Goal: Task Accomplishment & Management: Manage account settings

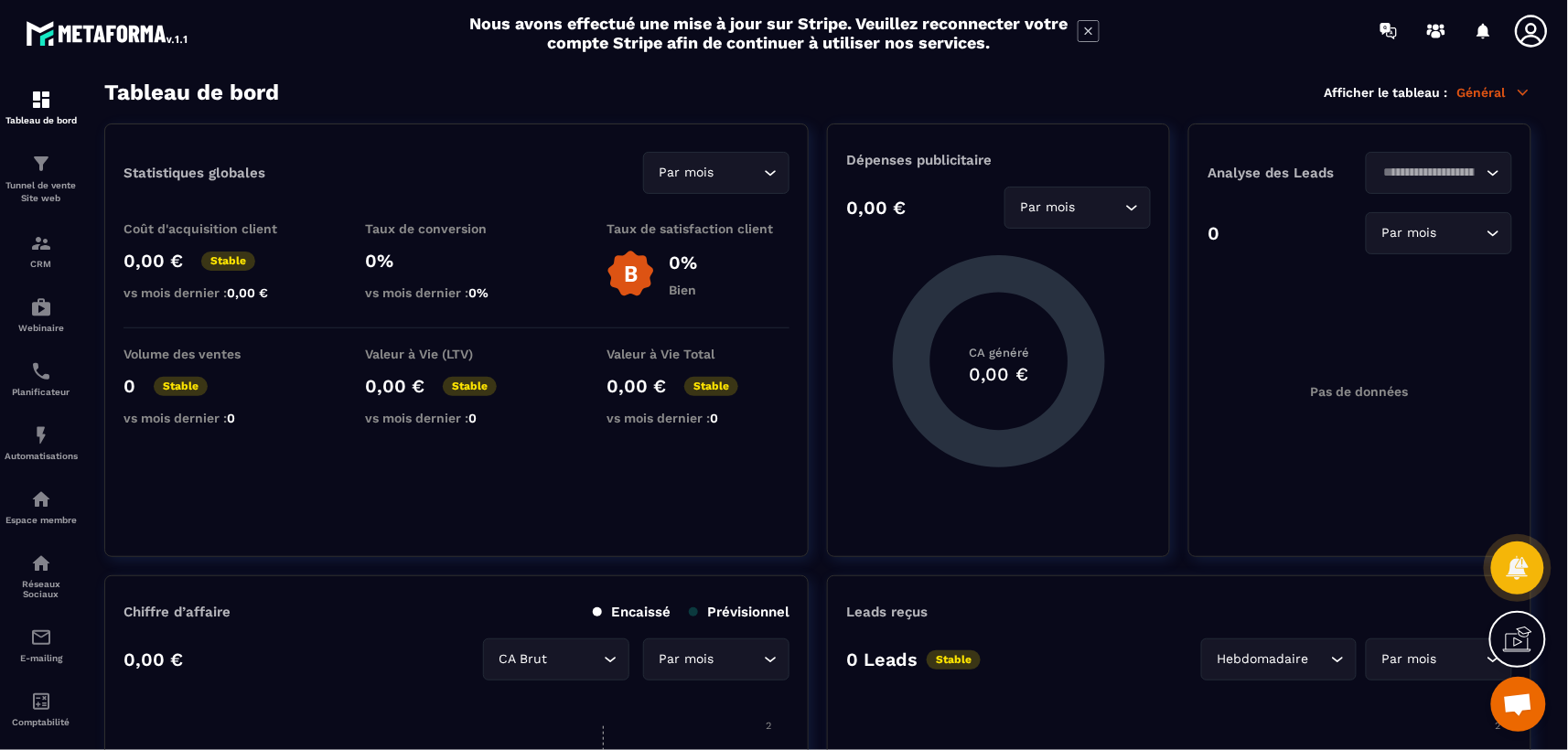
scroll to position [732, 0]
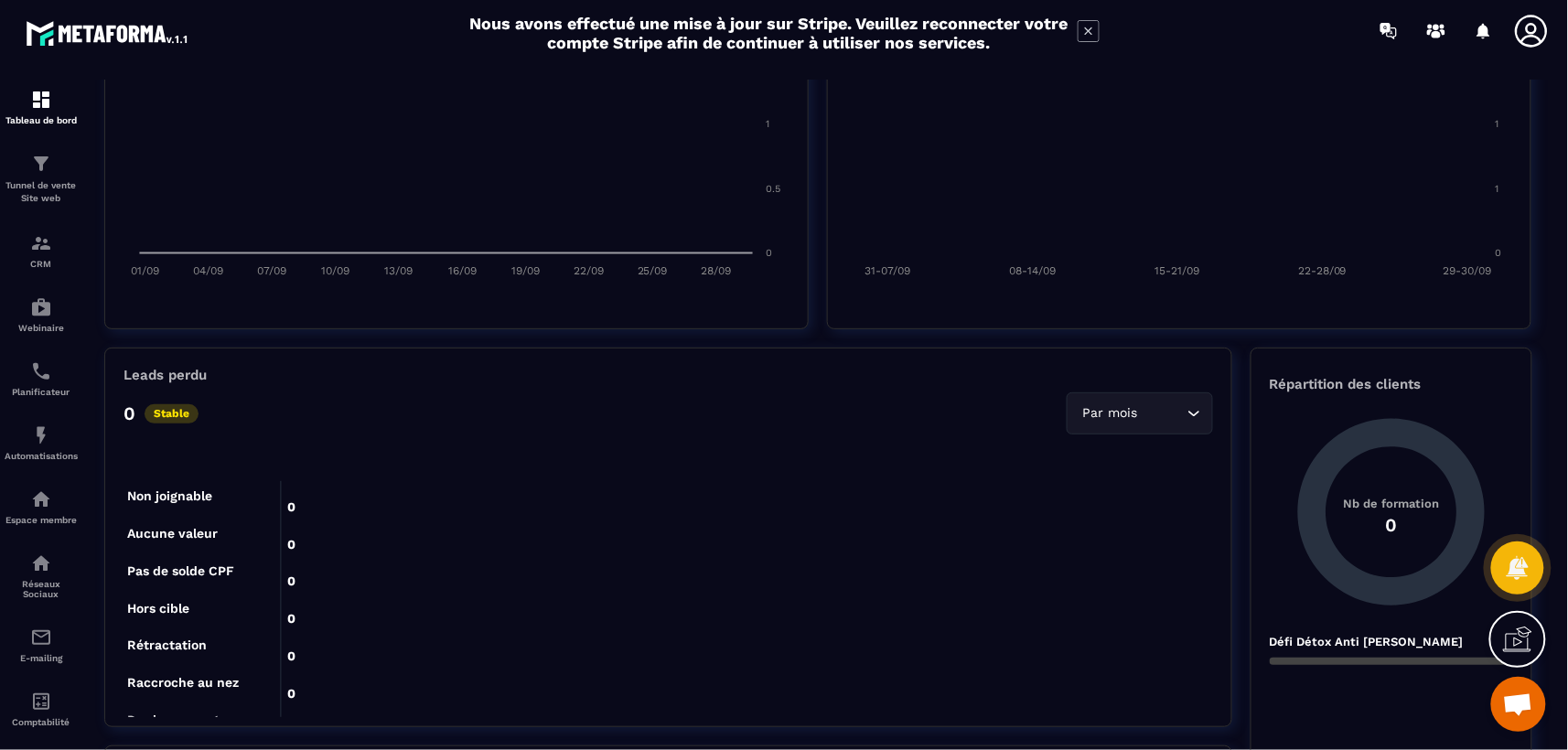
click at [1534, 32] on icon at bounding box center [1532, 30] width 32 height 32
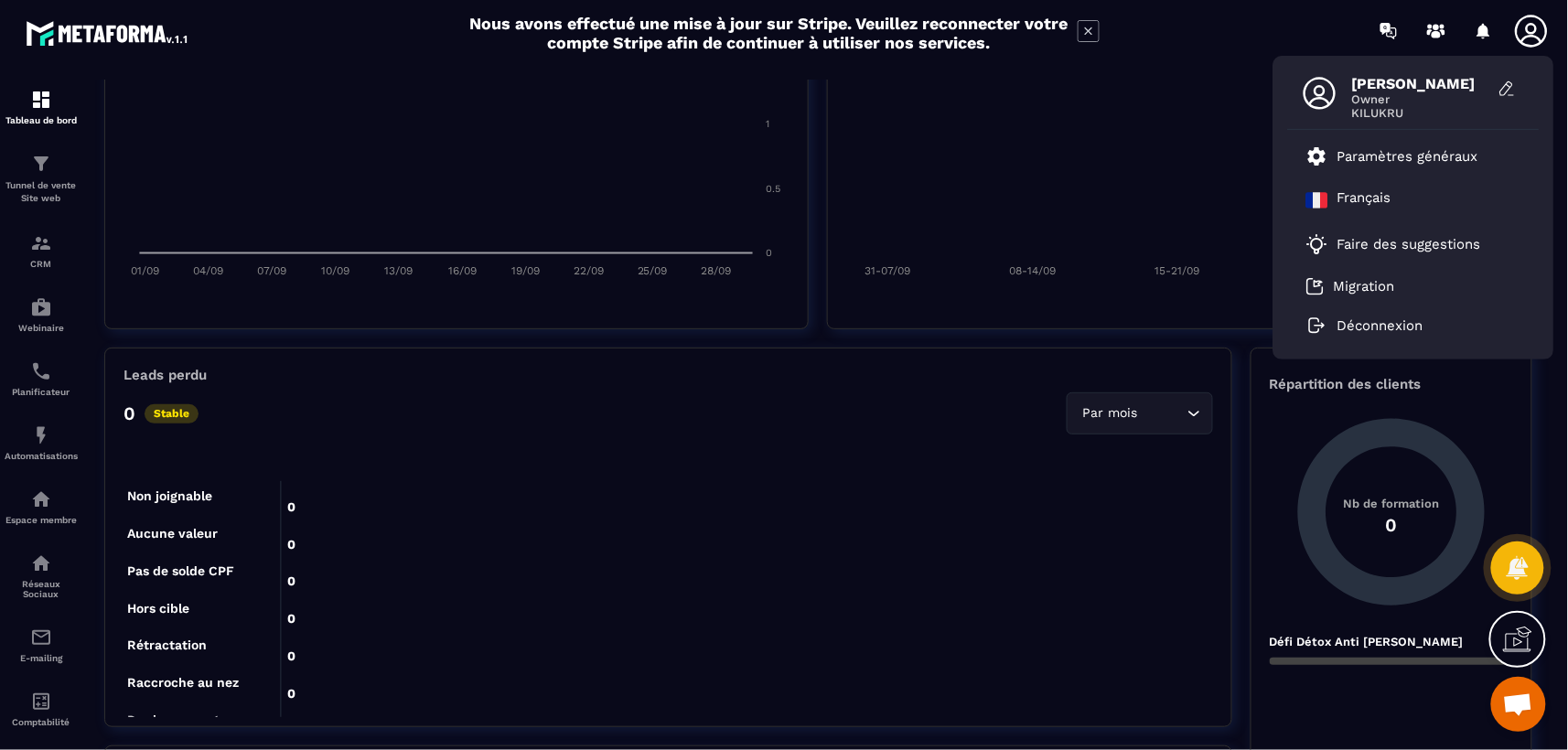
click at [1384, 84] on span "[PERSON_NAME]" at bounding box center [1421, 84] width 137 height 17
click at [1502, 77] on button at bounding box center [1508, 89] width 36 height 28
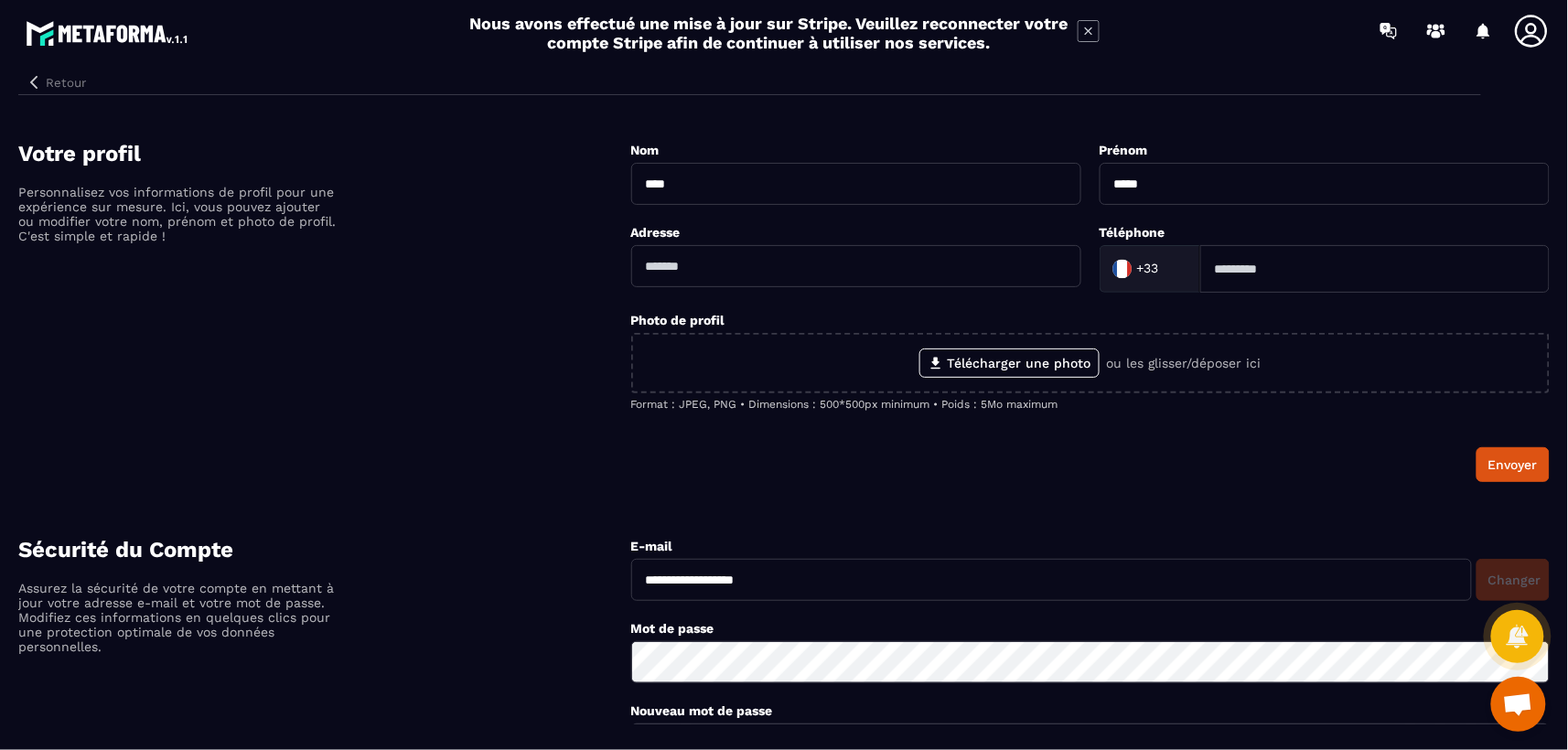
click at [67, 78] on button "Retour" at bounding box center [55, 82] width 75 height 24
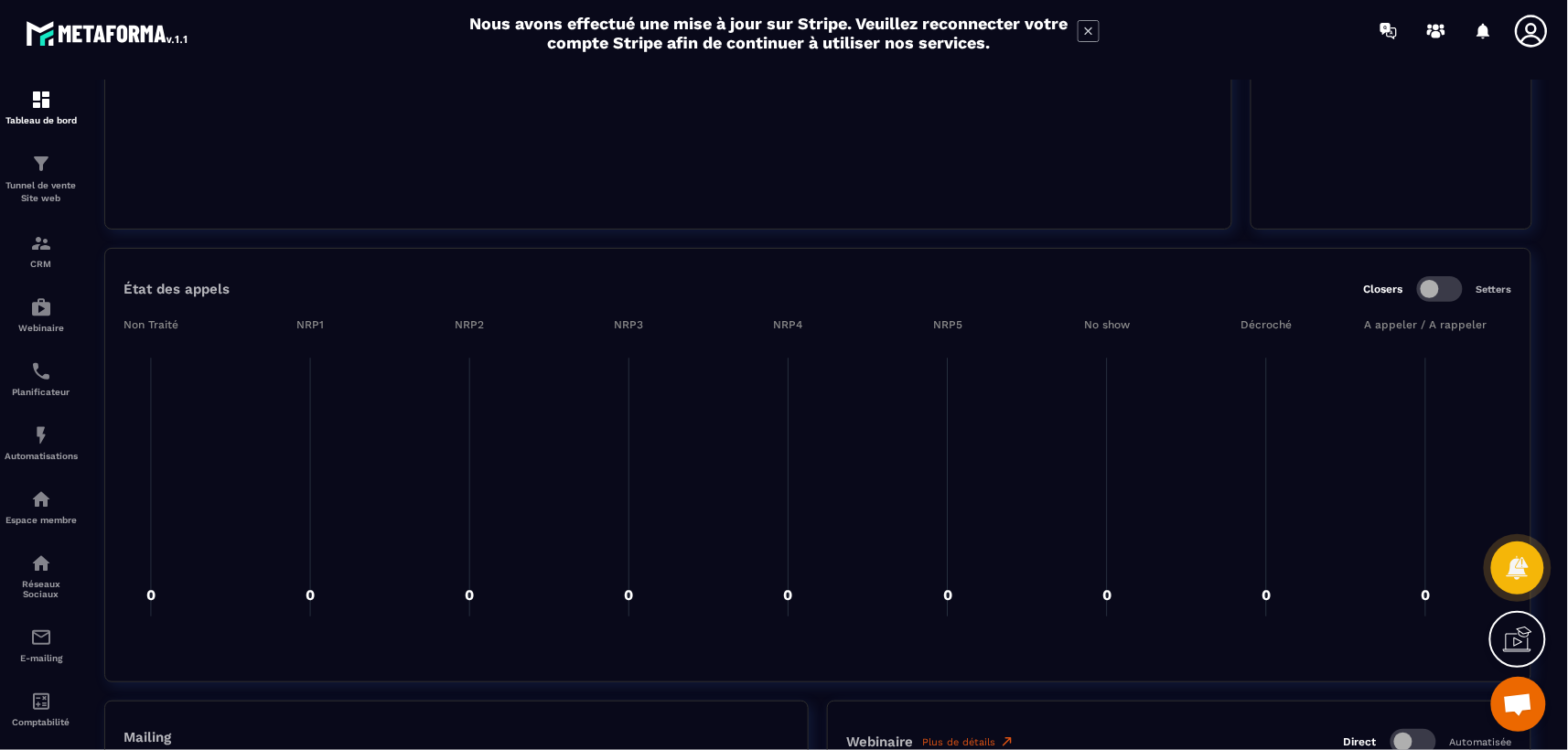
scroll to position [1586, 0]
click at [47, 186] on p "Tunnel de vente Site web" at bounding box center [41, 192] width 73 height 26
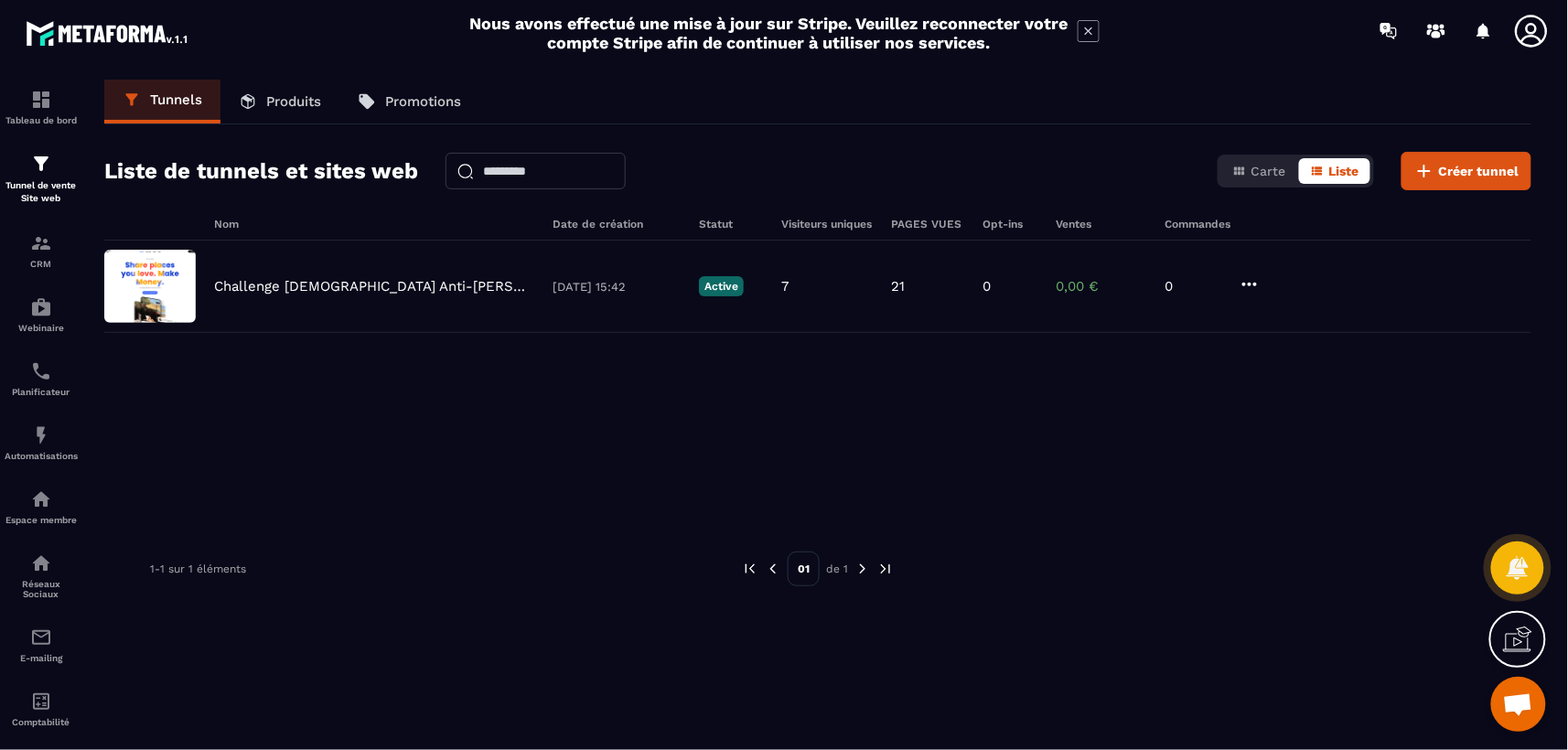
scroll to position [59, 0]
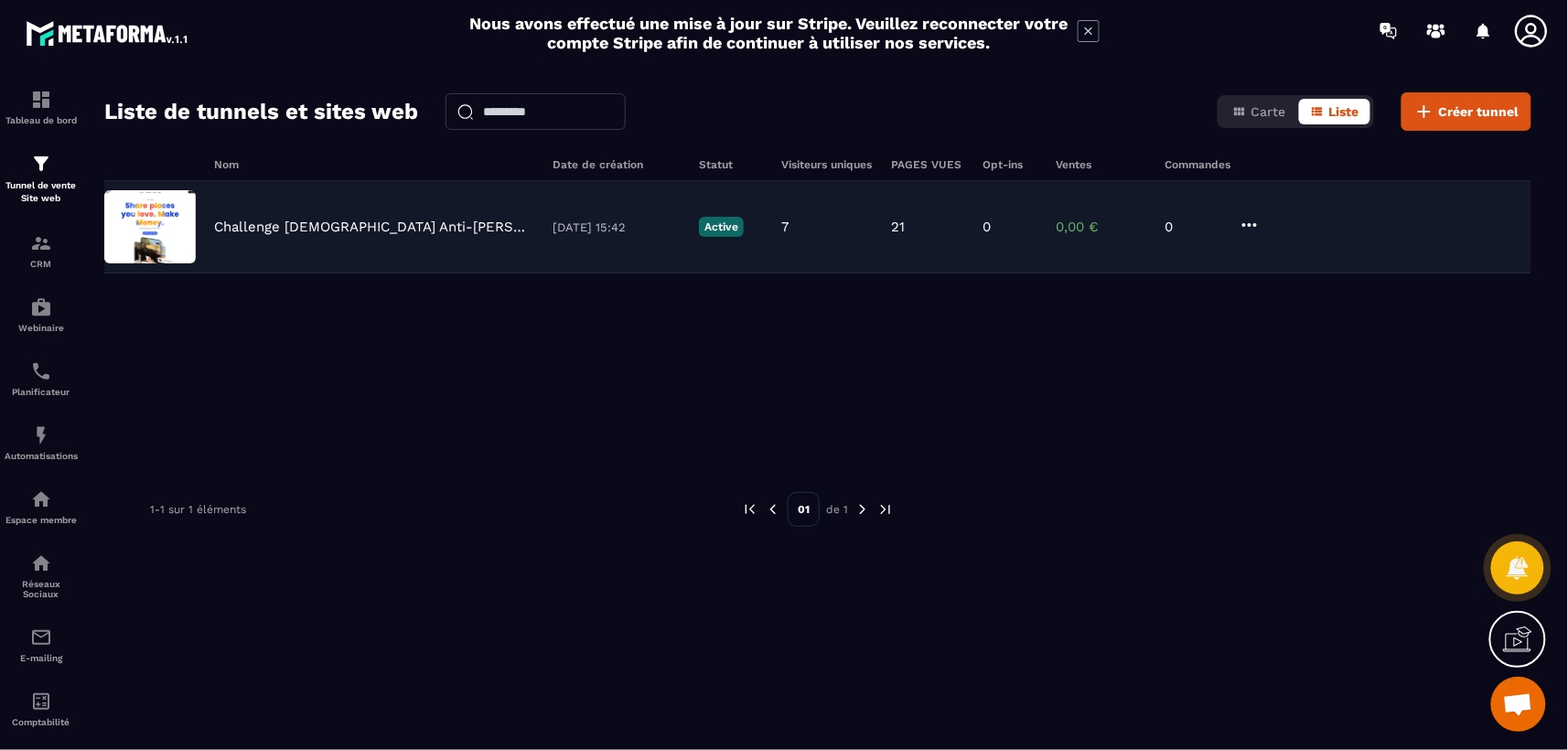
click at [142, 213] on img at bounding box center [150, 227] width 92 height 73
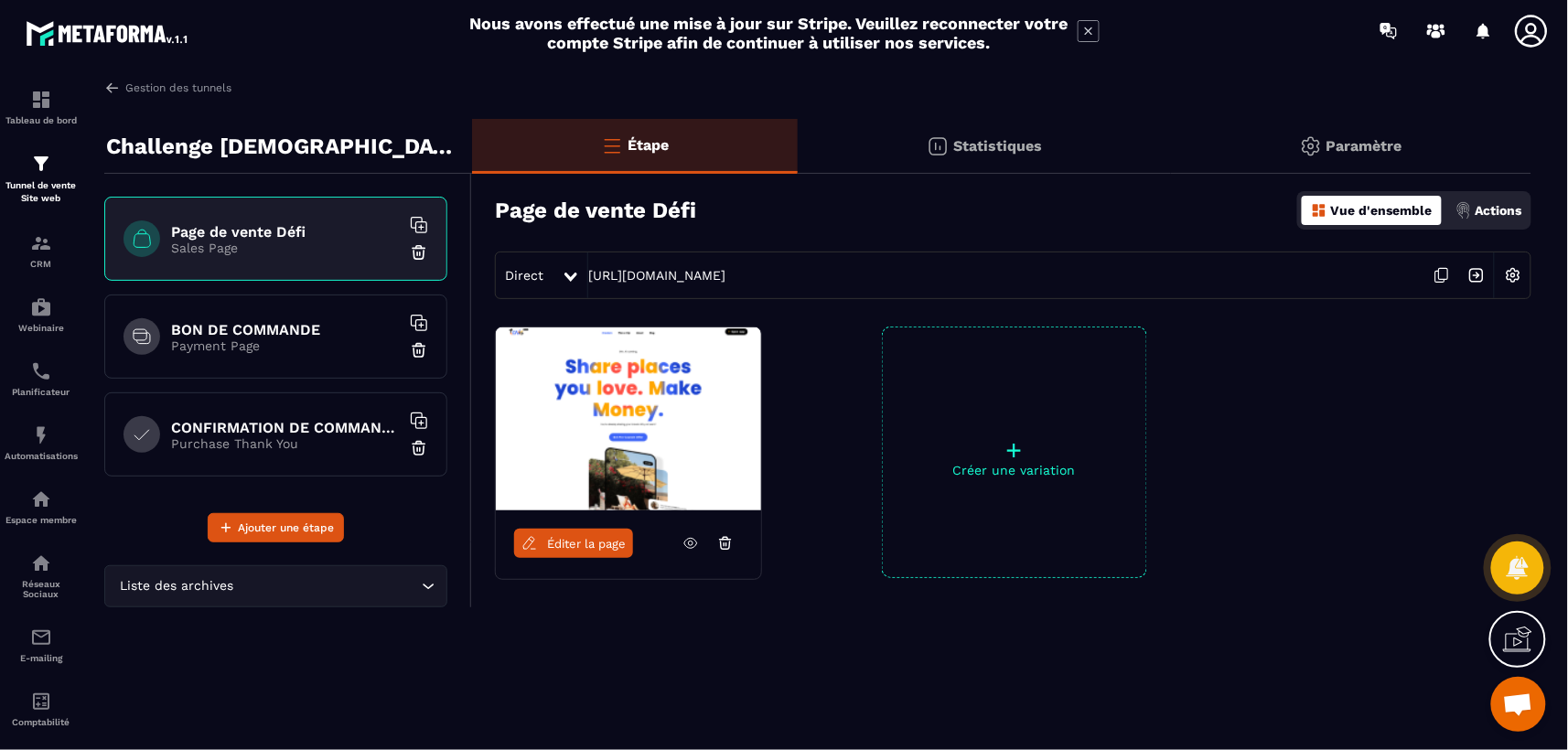
click at [262, 144] on p "Challenge [DEMOGRAPHIC_DATA] Anti-[PERSON_NAME]" at bounding box center [282, 146] width 353 height 36
drag, startPoint x: 260, startPoint y: 149, endPoint x: 126, endPoint y: 134, distance: 134.8
click at [126, 134] on p "Challenge [DEMOGRAPHIC_DATA] Anti-[PERSON_NAME]" at bounding box center [282, 146] width 353 height 36
click at [216, 150] on p "Challenge [DEMOGRAPHIC_DATA] Anti-[PERSON_NAME]" at bounding box center [282, 146] width 353 height 36
click at [477, 693] on div "Étape Statistiques Paramètre Page de vente Défi Vue d'ensemble Actions Direct […" at bounding box center [1002, 413] width 1060 height 587
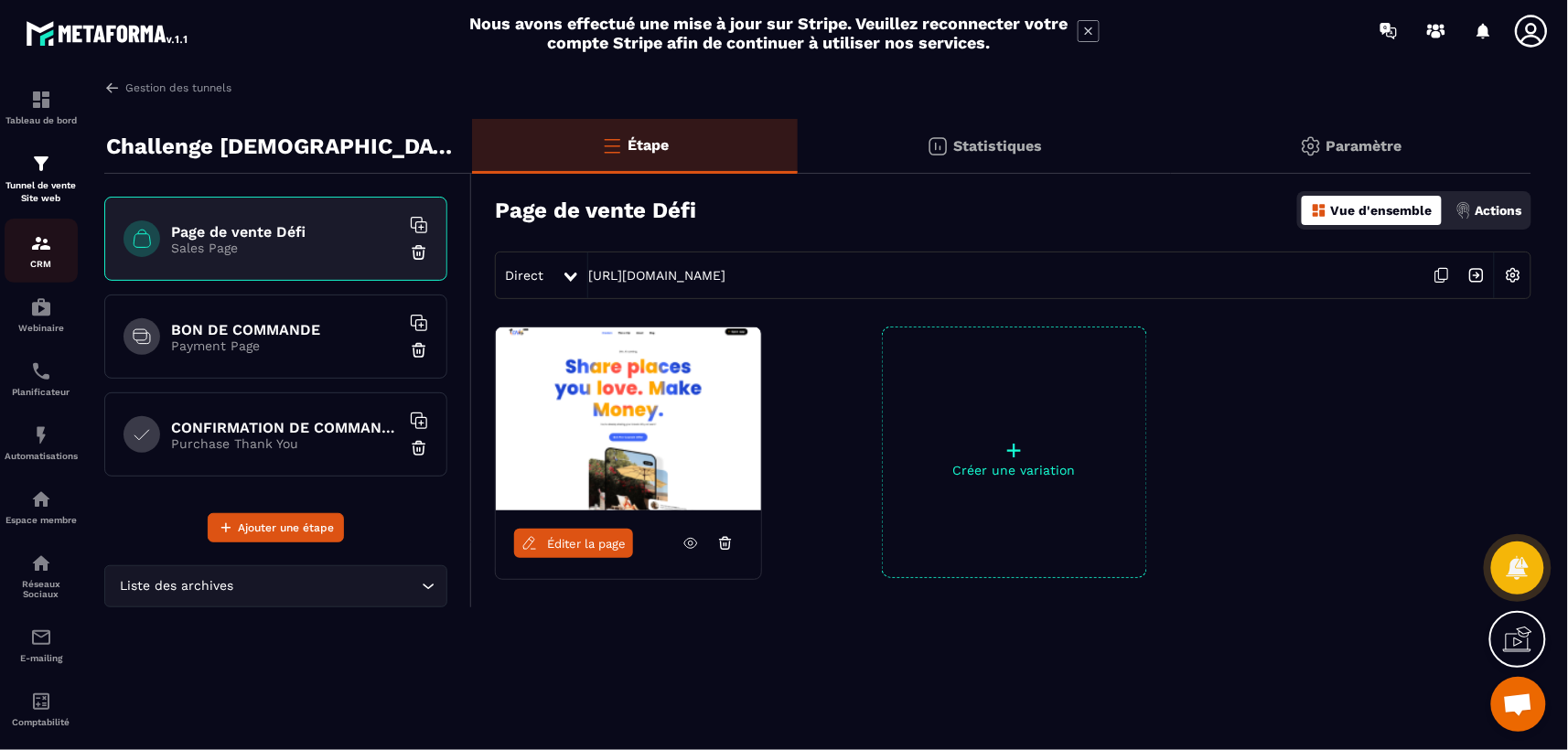
click at [41, 234] on img at bounding box center [41, 243] width 22 height 22
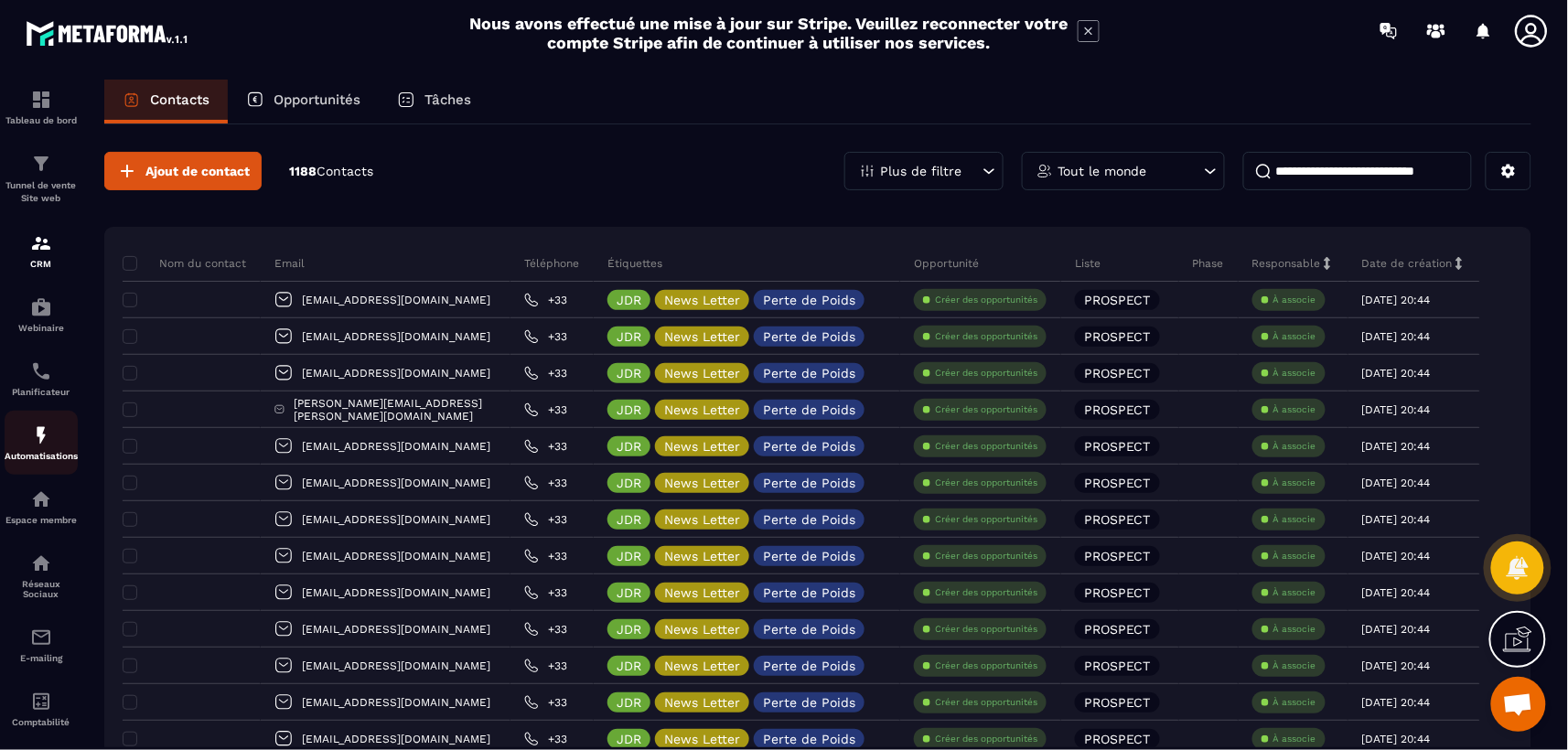
click at [37, 424] on link "Automatisations" at bounding box center [41, 442] width 73 height 64
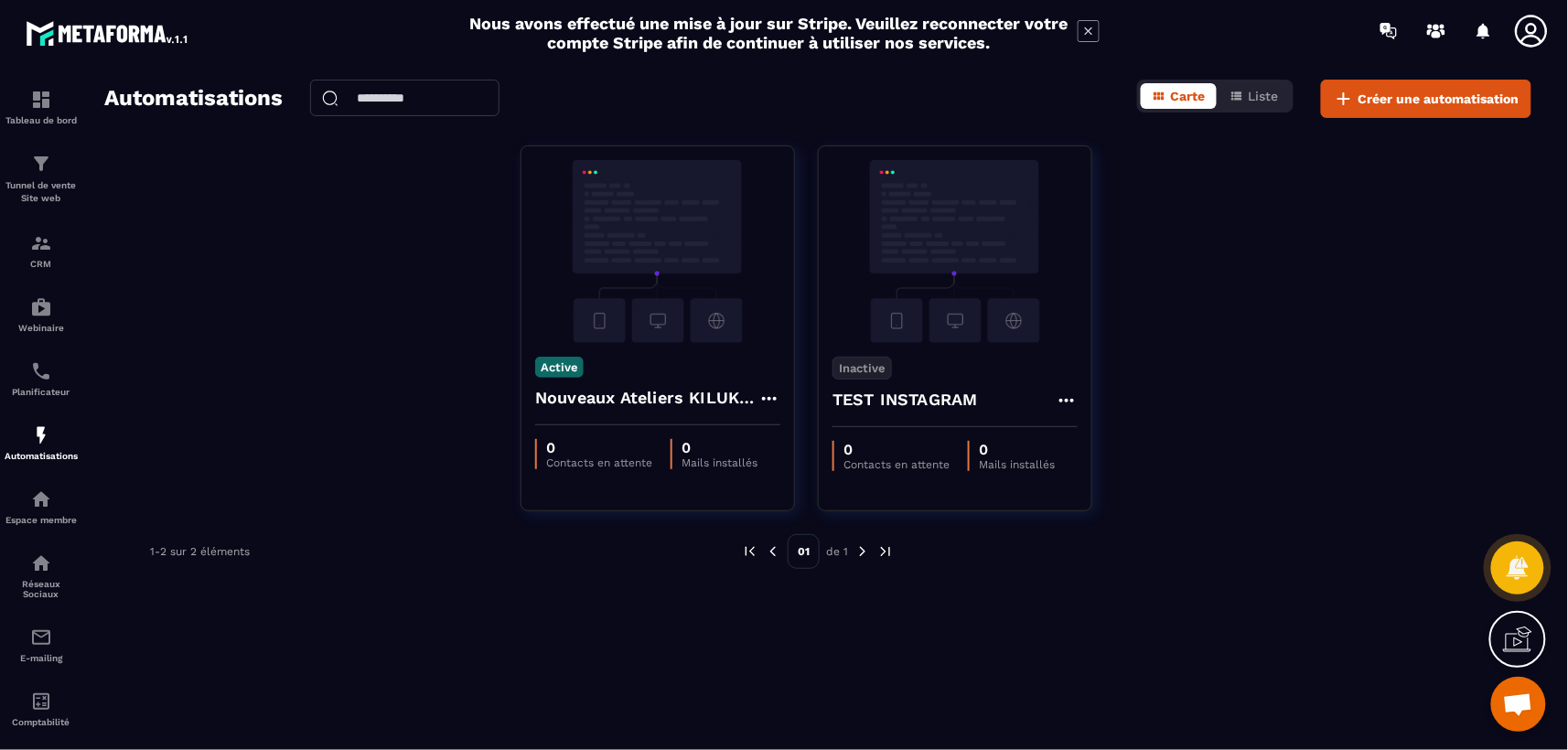
click at [1528, 14] on icon at bounding box center [1532, 30] width 32 height 32
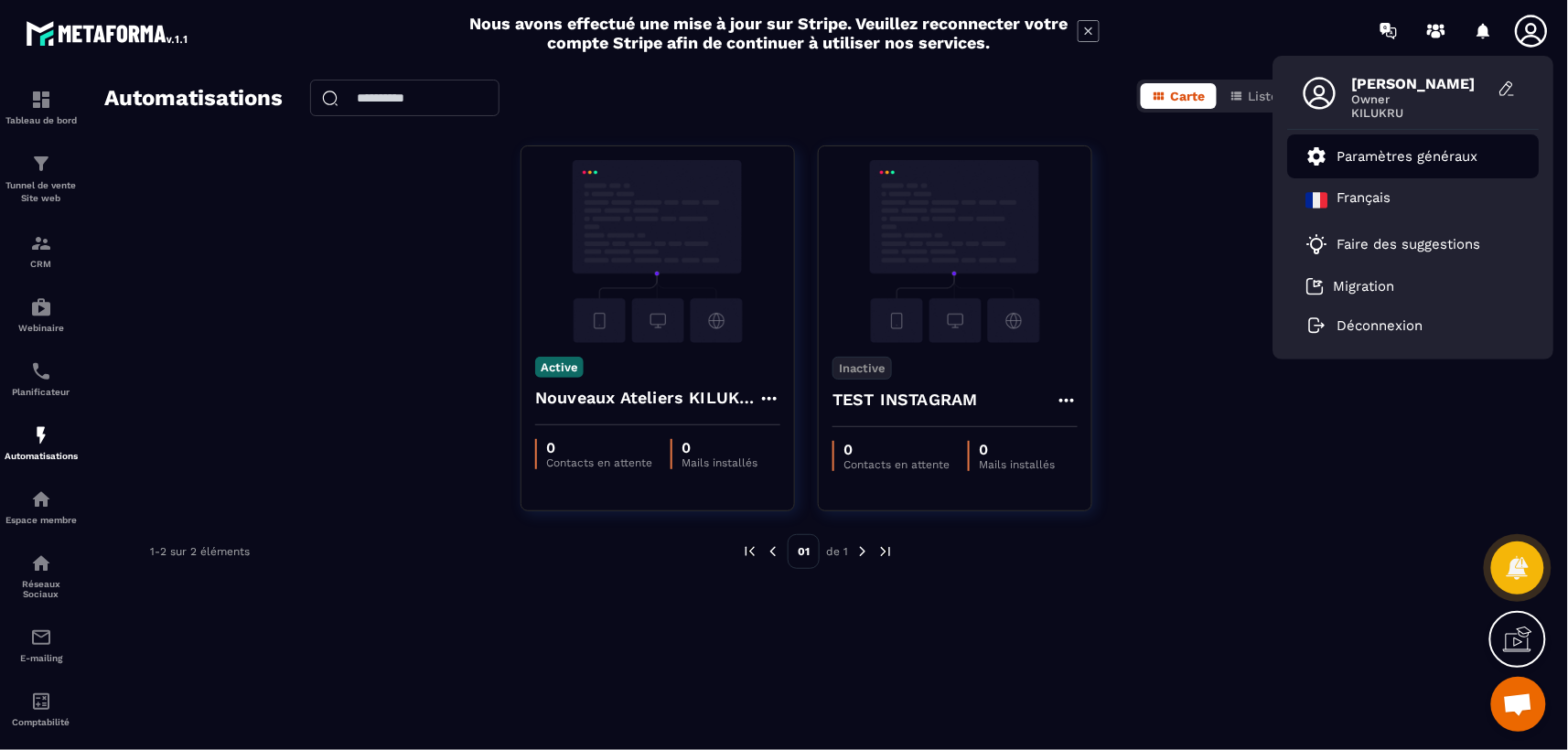
click at [1376, 151] on p "Paramètres généraux" at bounding box center [1408, 156] width 141 height 16
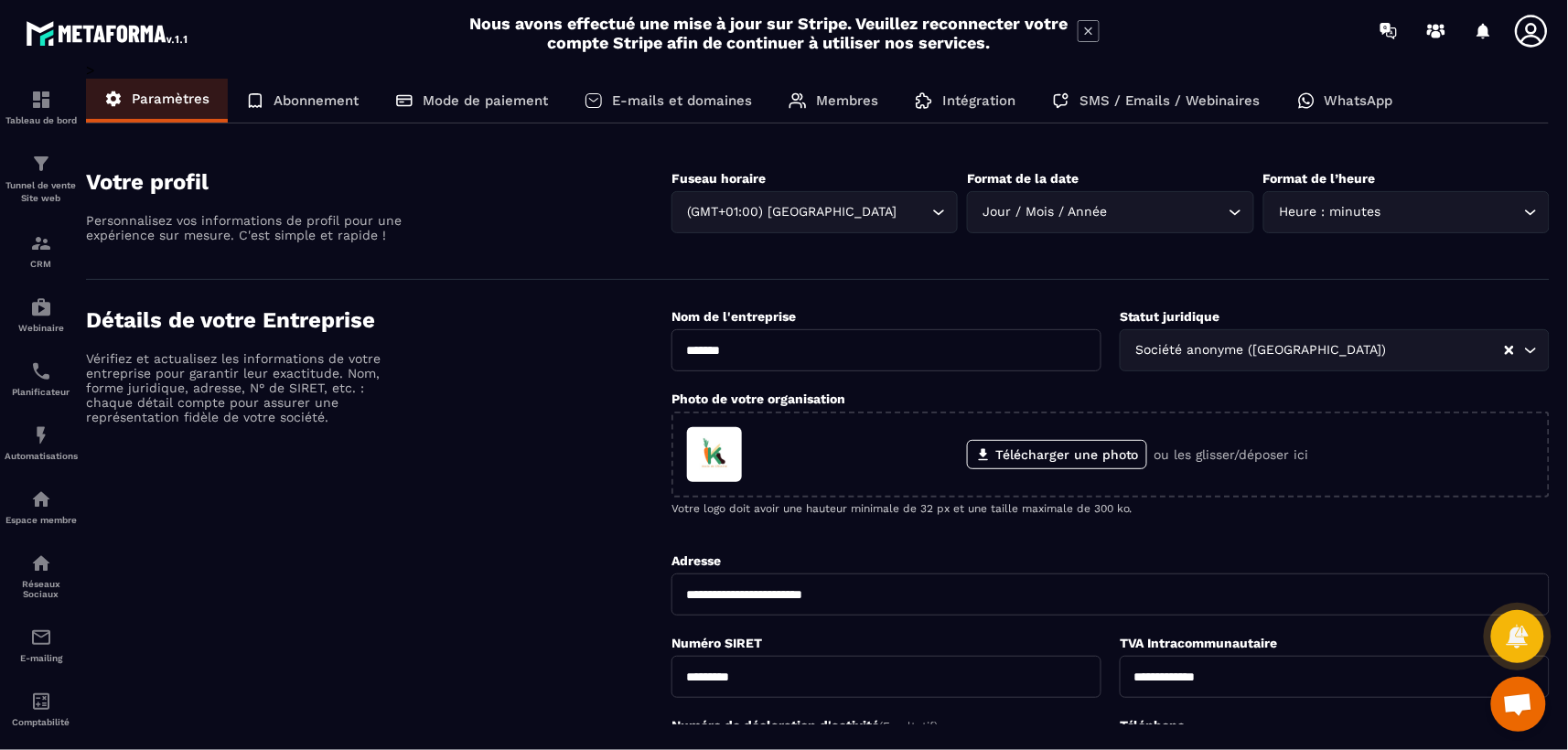
click at [865, 103] on p "Membres" at bounding box center [846, 100] width 62 height 16
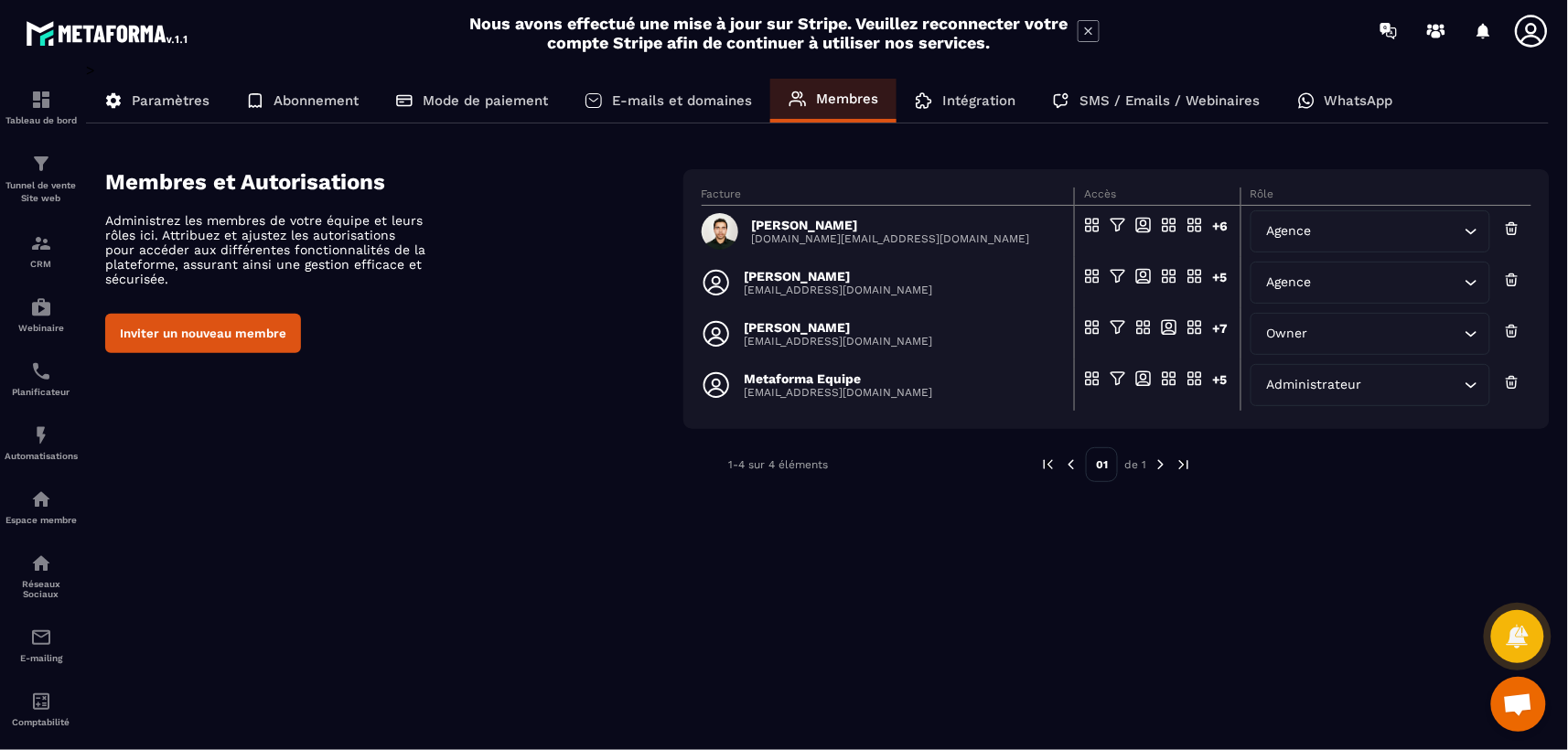
click at [1512, 277] on icon at bounding box center [1512, 279] width 16 height 18
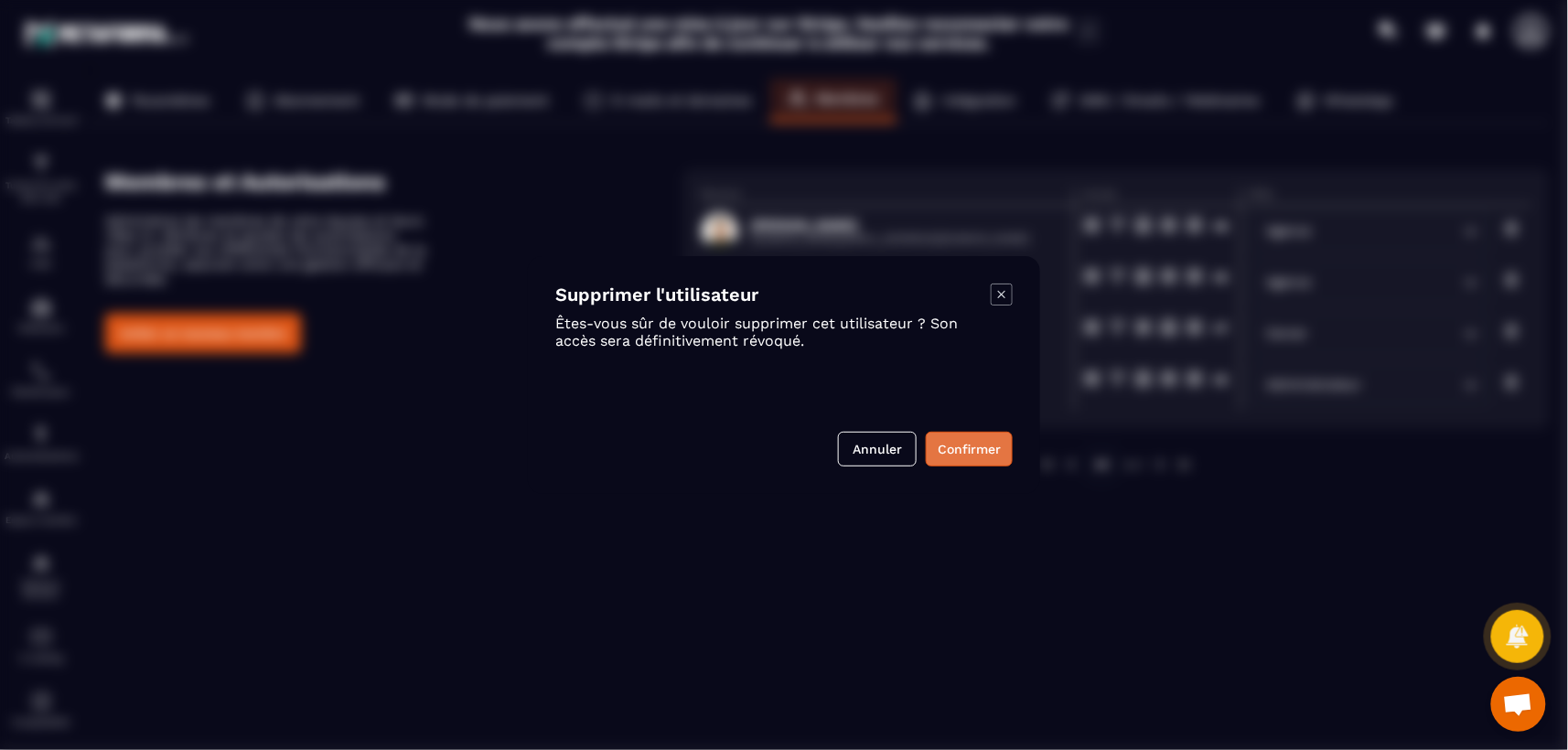
click at [978, 447] on button "Confirmer" at bounding box center [968, 449] width 87 height 34
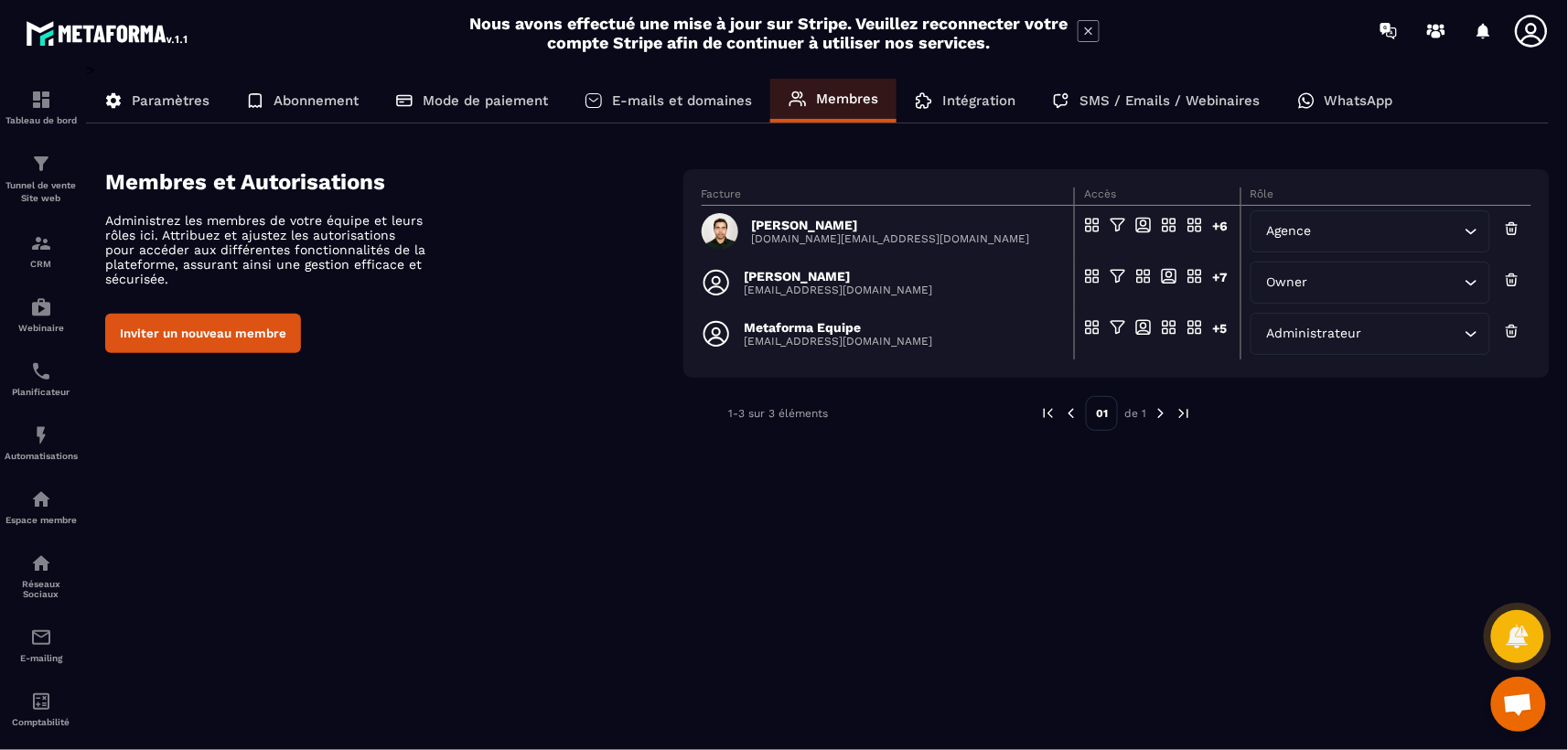
click at [208, 332] on button "Inviter un nouveau membre" at bounding box center [202, 333] width 195 height 39
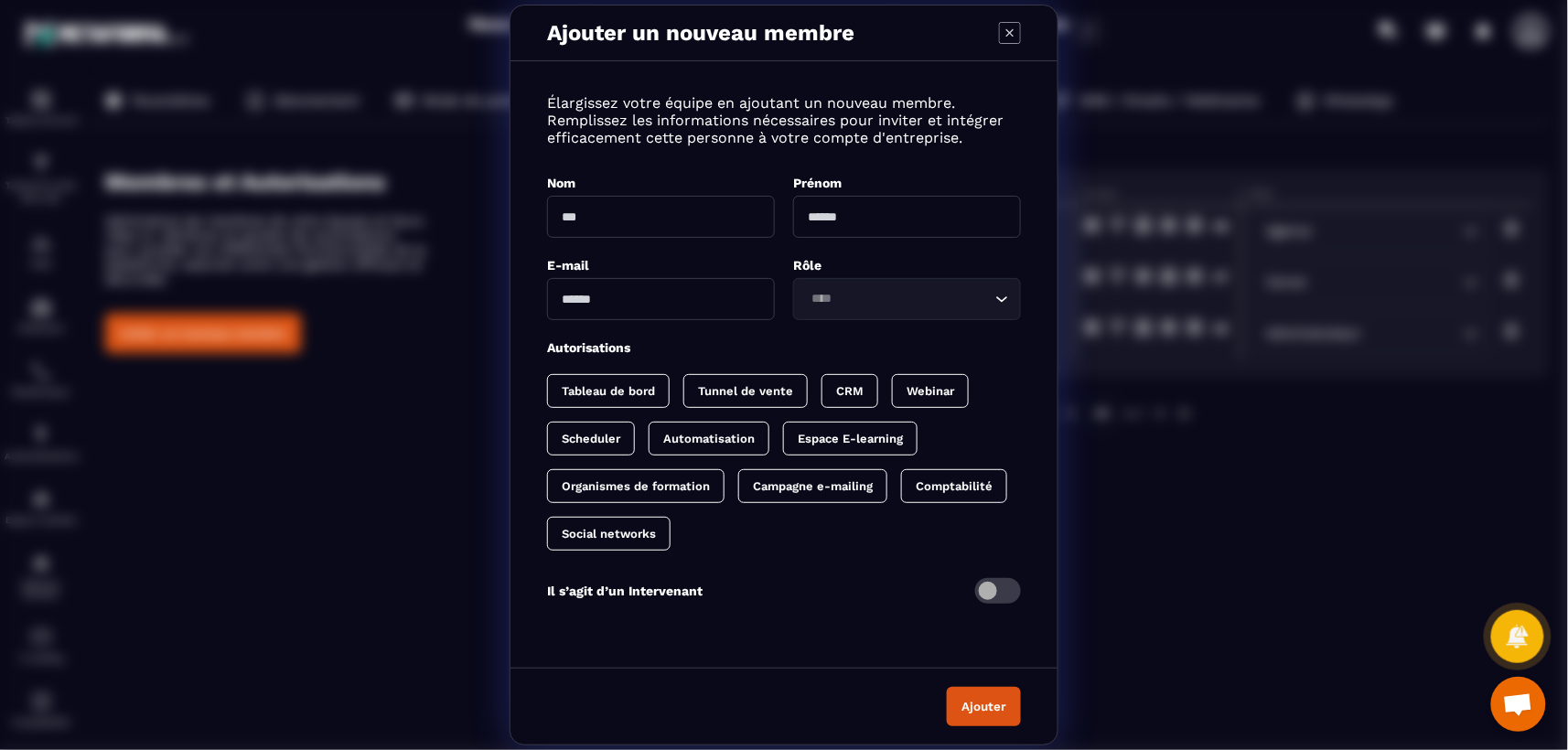
click at [580, 303] on input "Modal window" at bounding box center [661, 299] width 228 height 42
paste input "**********"
type input "**********"
click at [854, 294] on input "Search for option" at bounding box center [898, 298] width 186 height 20
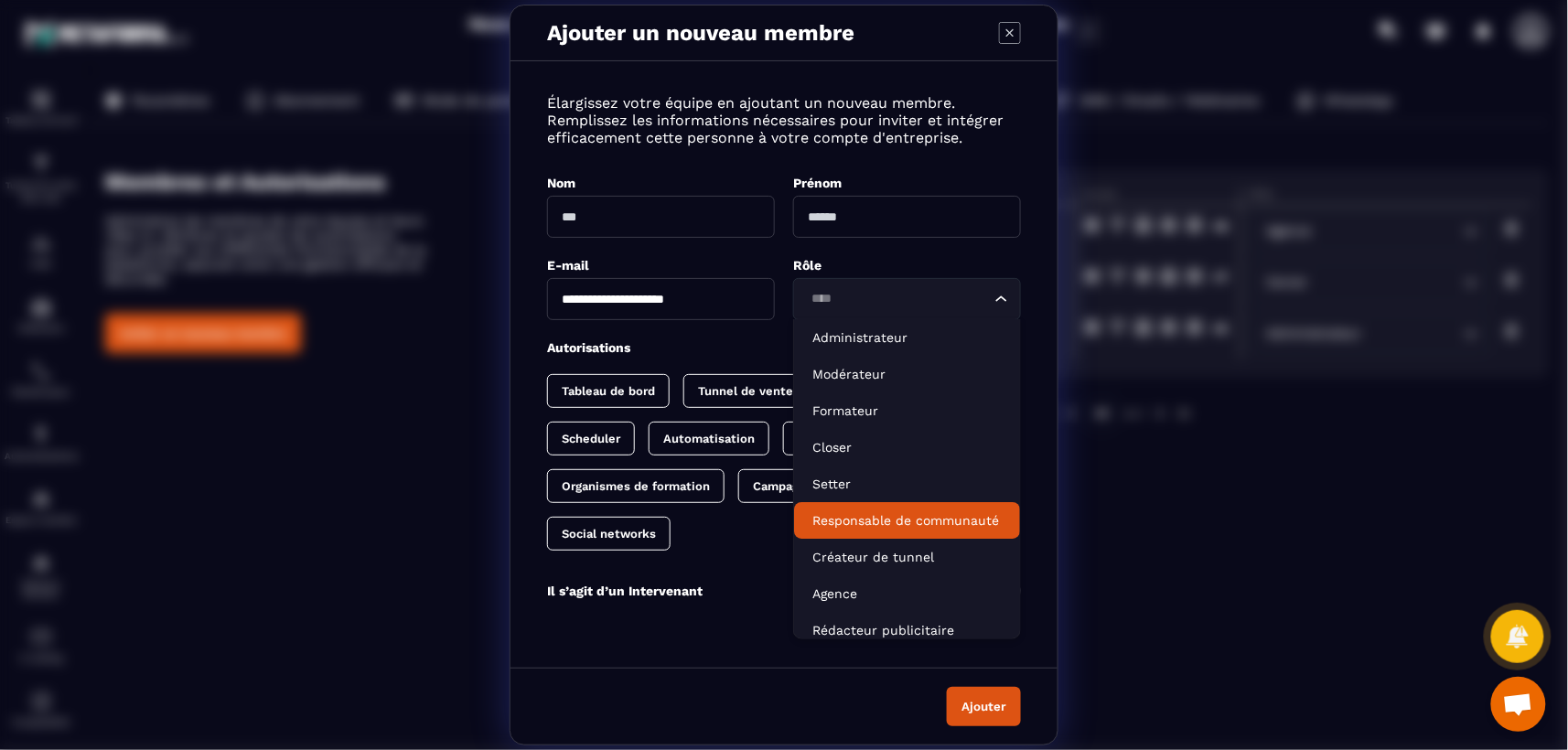
scroll to position [10, 0]
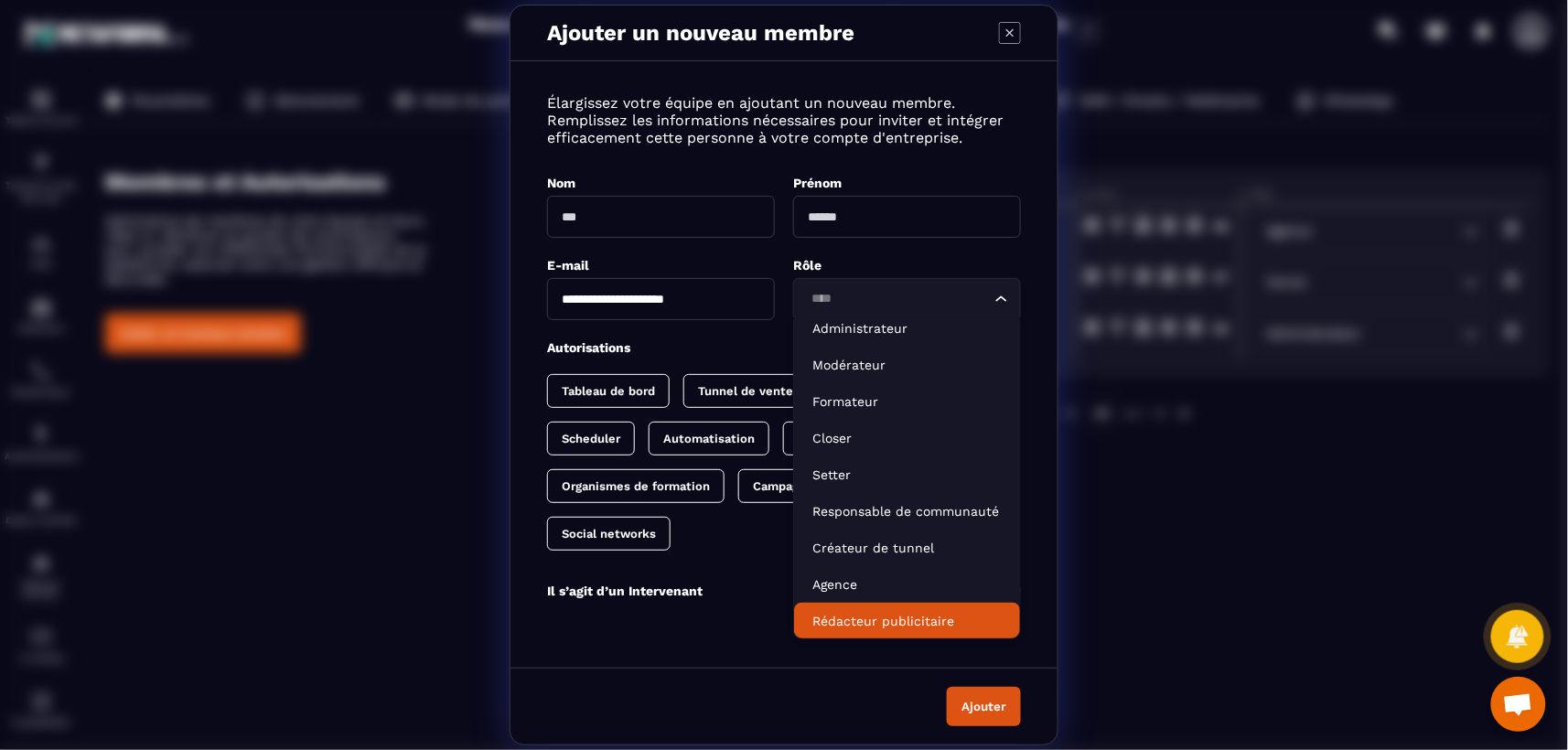
click at [1244, 612] on div "**********" at bounding box center [784, 375] width 1568 height 750
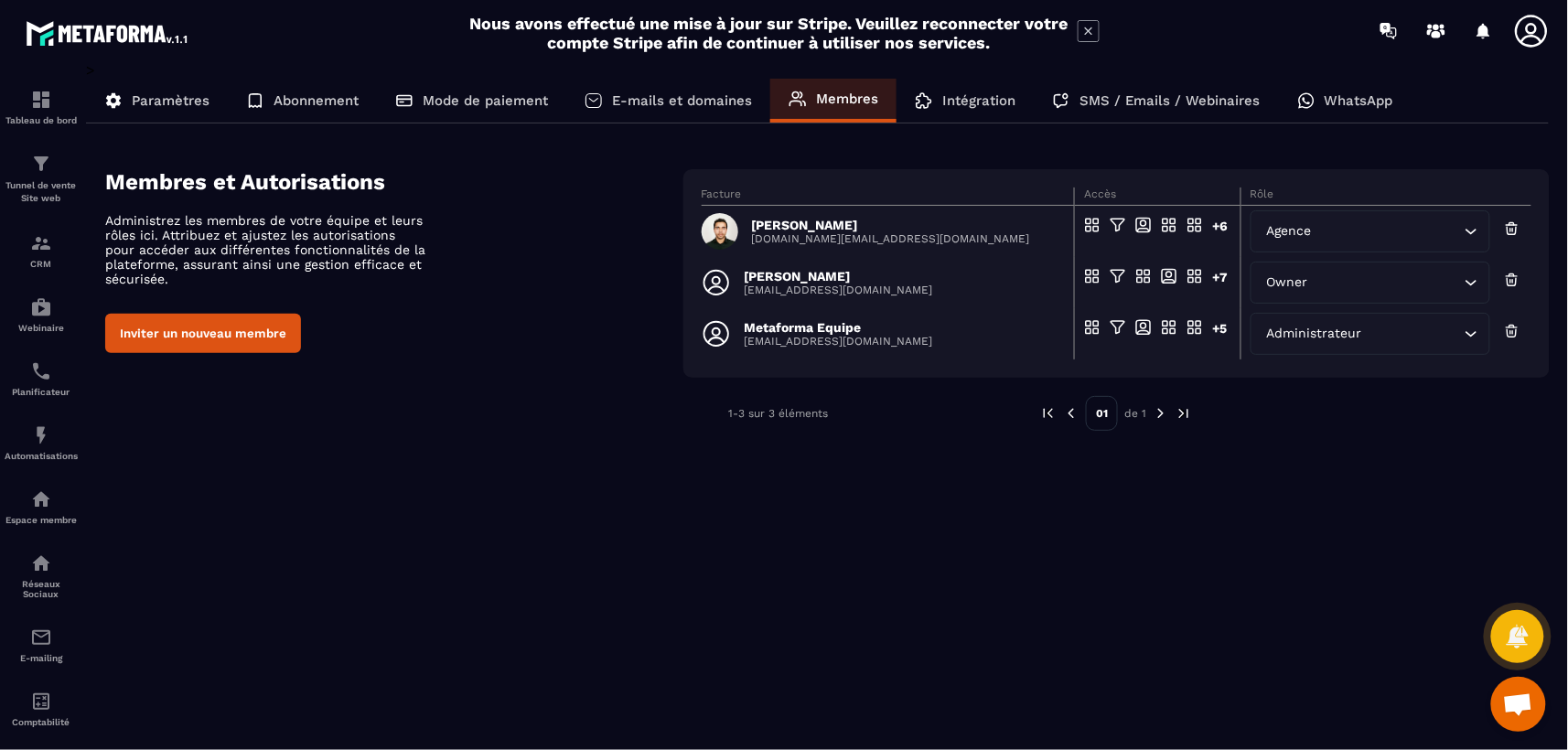
click at [1470, 227] on icon "Search for option" at bounding box center [1471, 231] width 18 height 18
click at [1087, 578] on div "> Paramètres Abonnement Mode de paiement E-mails et domaines Membres Intégratio…" at bounding box center [818, 393] width 1464 height 663
click at [203, 336] on button "Inviter un nouveau membre" at bounding box center [202, 333] width 195 height 39
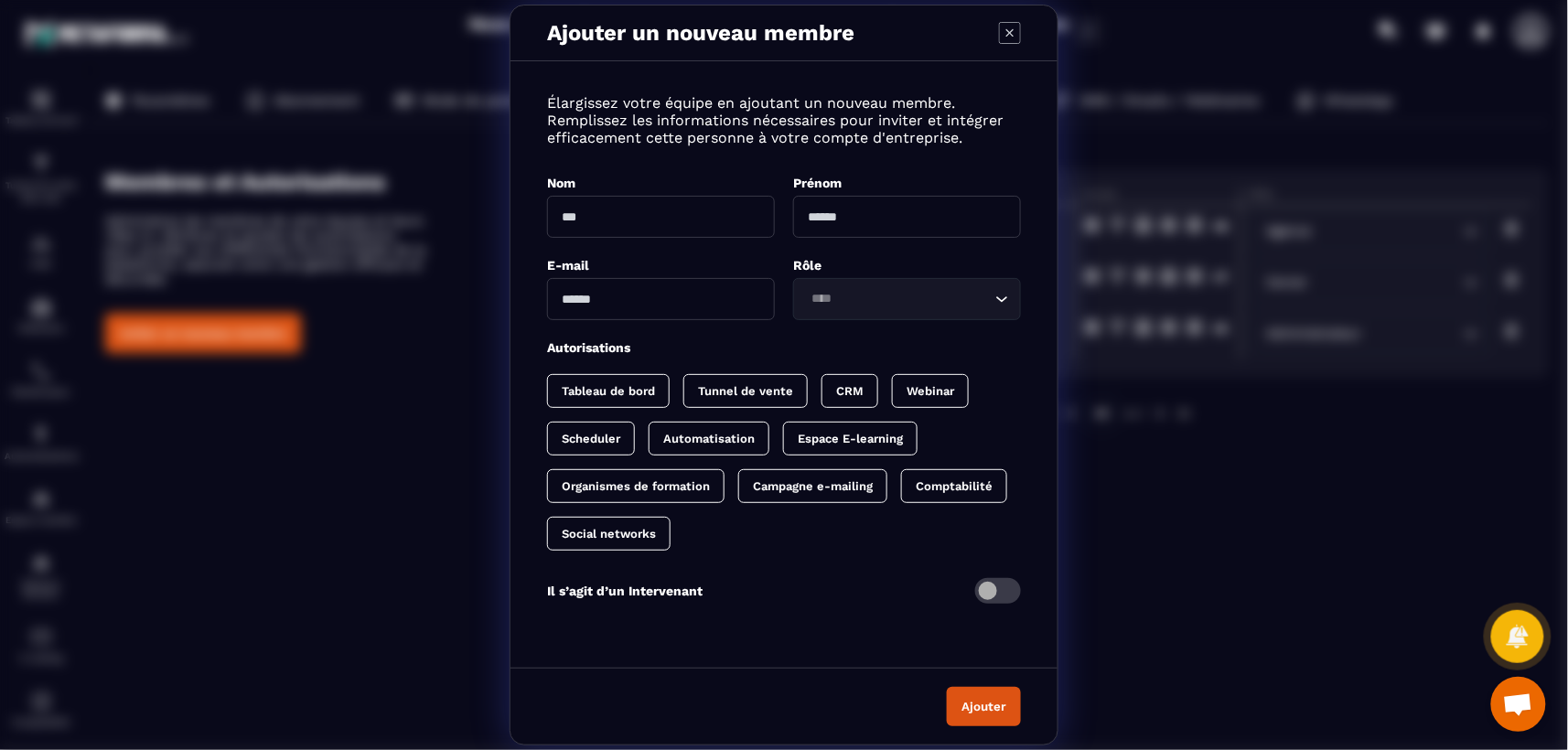
click at [582, 302] on input "Modal window" at bounding box center [661, 299] width 228 height 42
paste input "**********"
type input "**********"
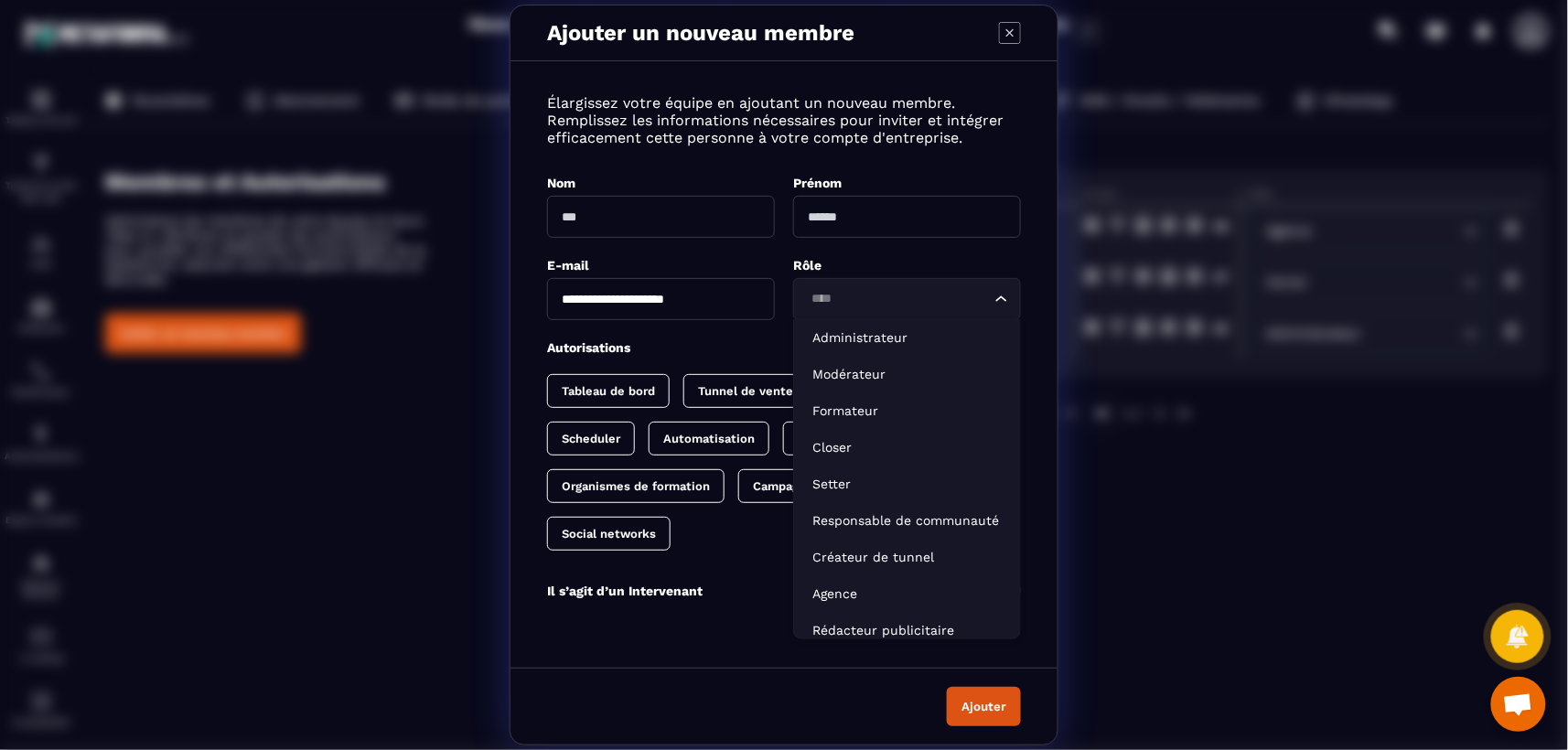
click at [937, 297] on input "Search for option" at bounding box center [898, 298] width 186 height 20
click at [841, 587] on p "Agence" at bounding box center [906, 593] width 190 height 18
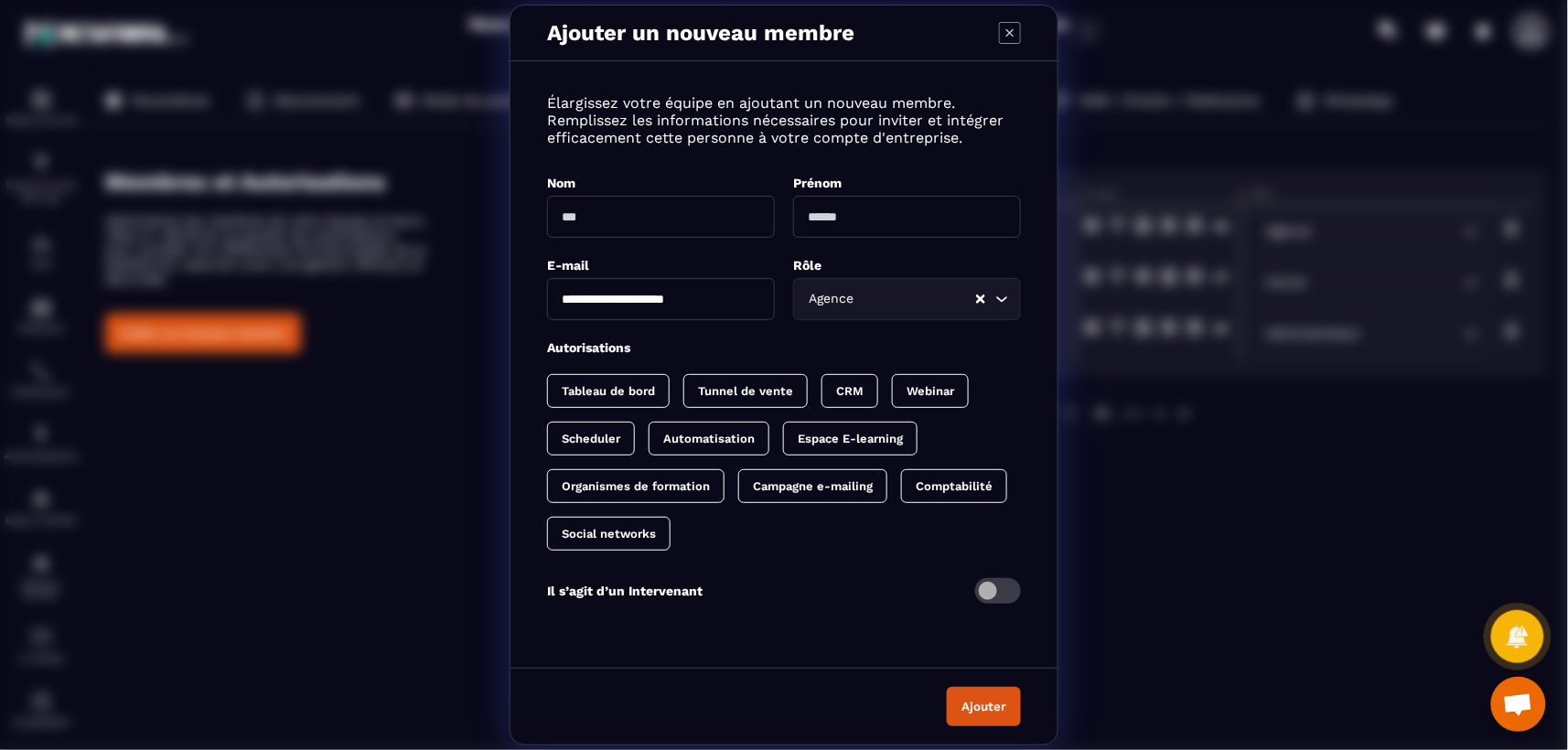
click at [621, 218] on input "Modal window" at bounding box center [661, 216] width 228 height 42
type input "*"
type input "*****"
click at [853, 201] on input "Modal window" at bounding box center [906, 216] width 228 height 42
type input "*****"
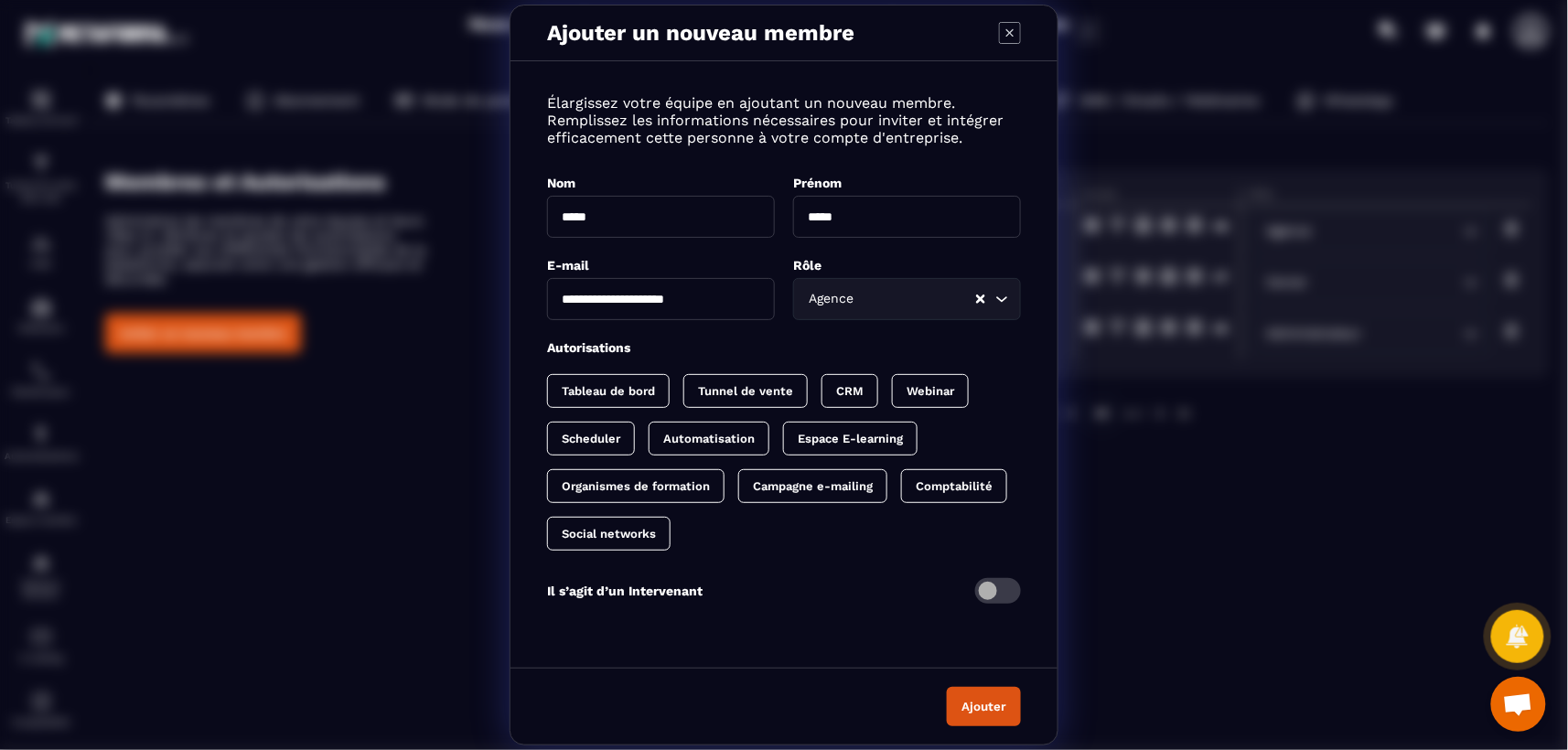
click at [1008, 588] on span "Modal window" at bounding box center [998, 591] width 46 height 26
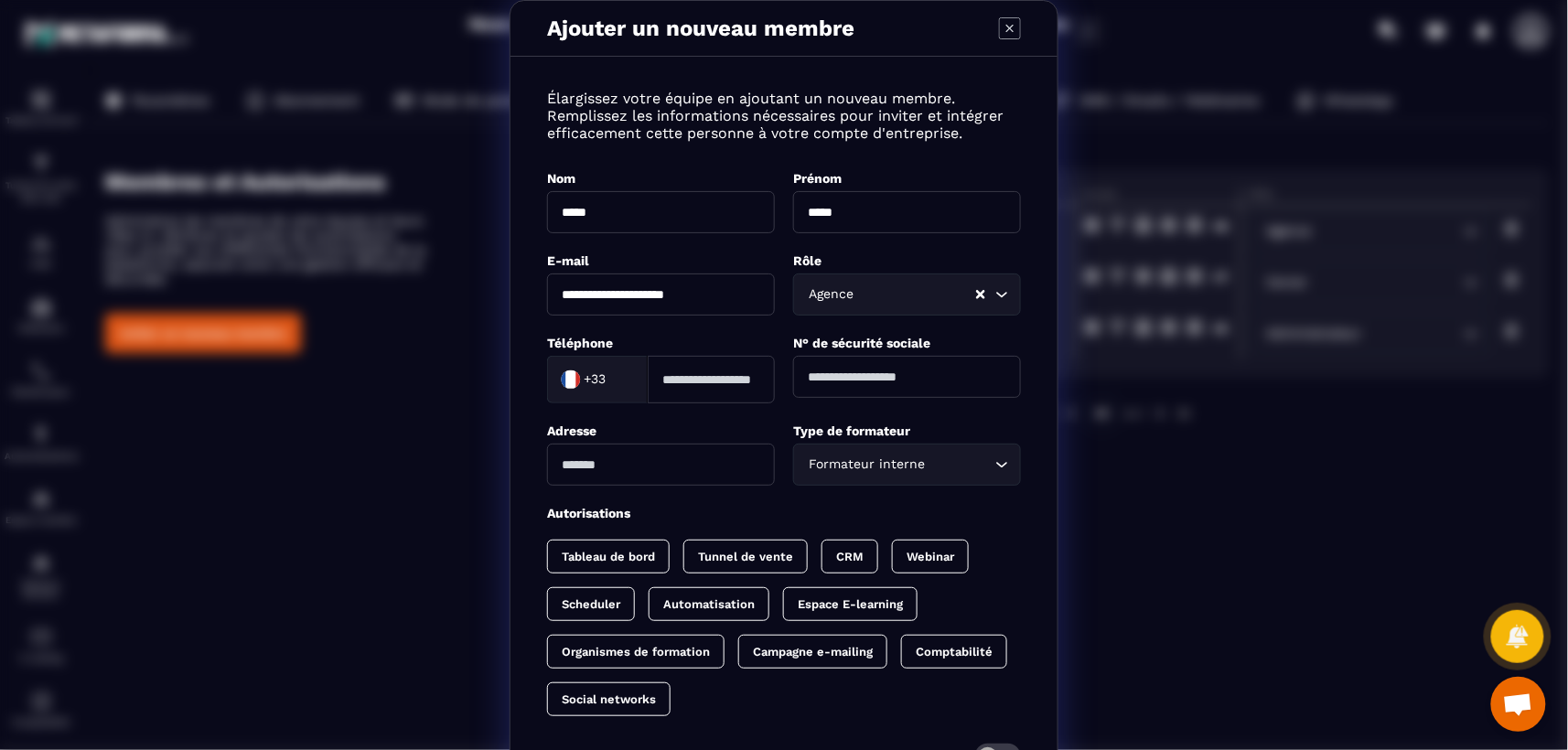
click at [996, 465] on icon "Search for option" at bounding box center [1002, 464] width 18 height 18
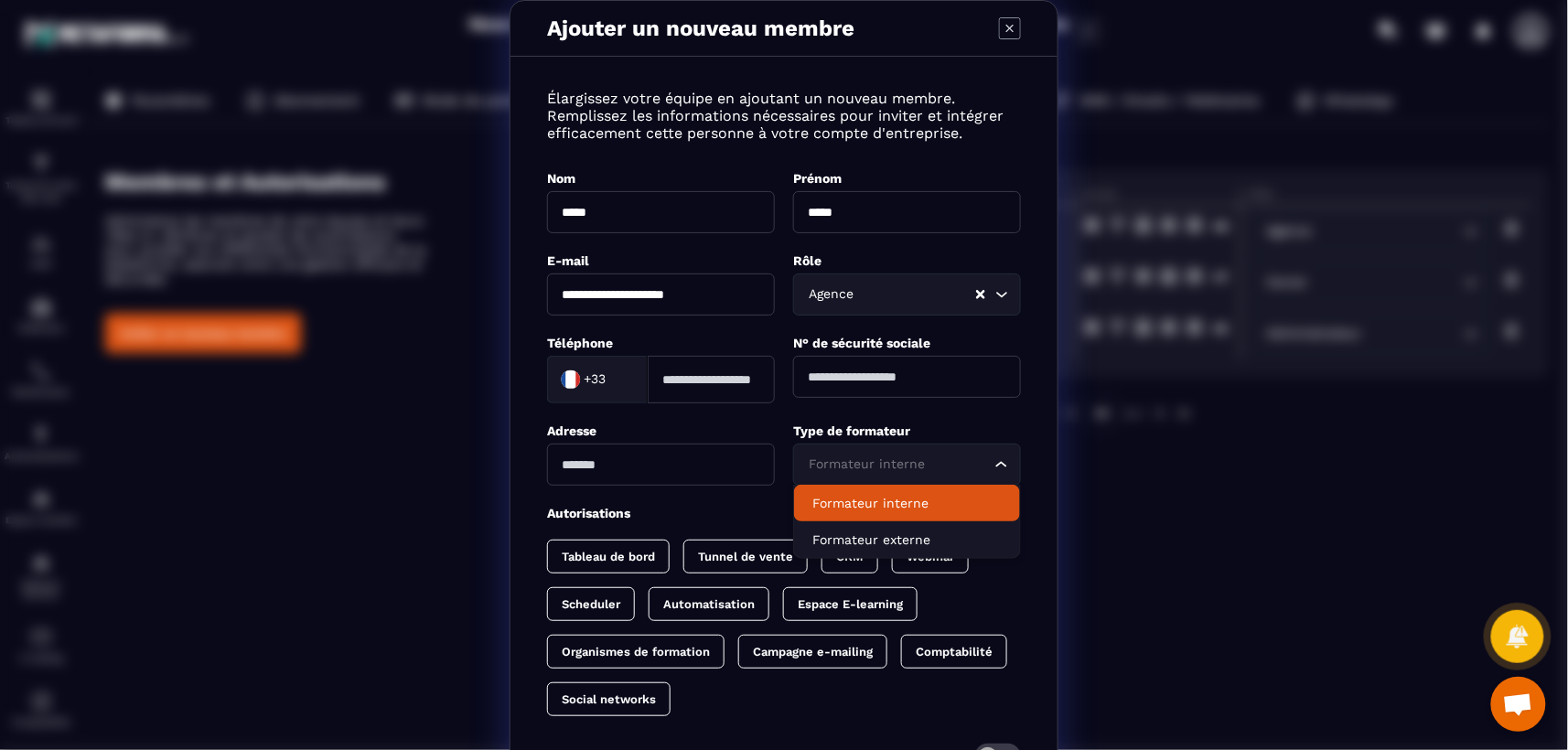
click at [909, 464] on input "Search for option" at bounding box center [898, 464] width 186 height 20
click at [1028, 390] on div "**********" at bounding box center [784, 440] width 547 height 731
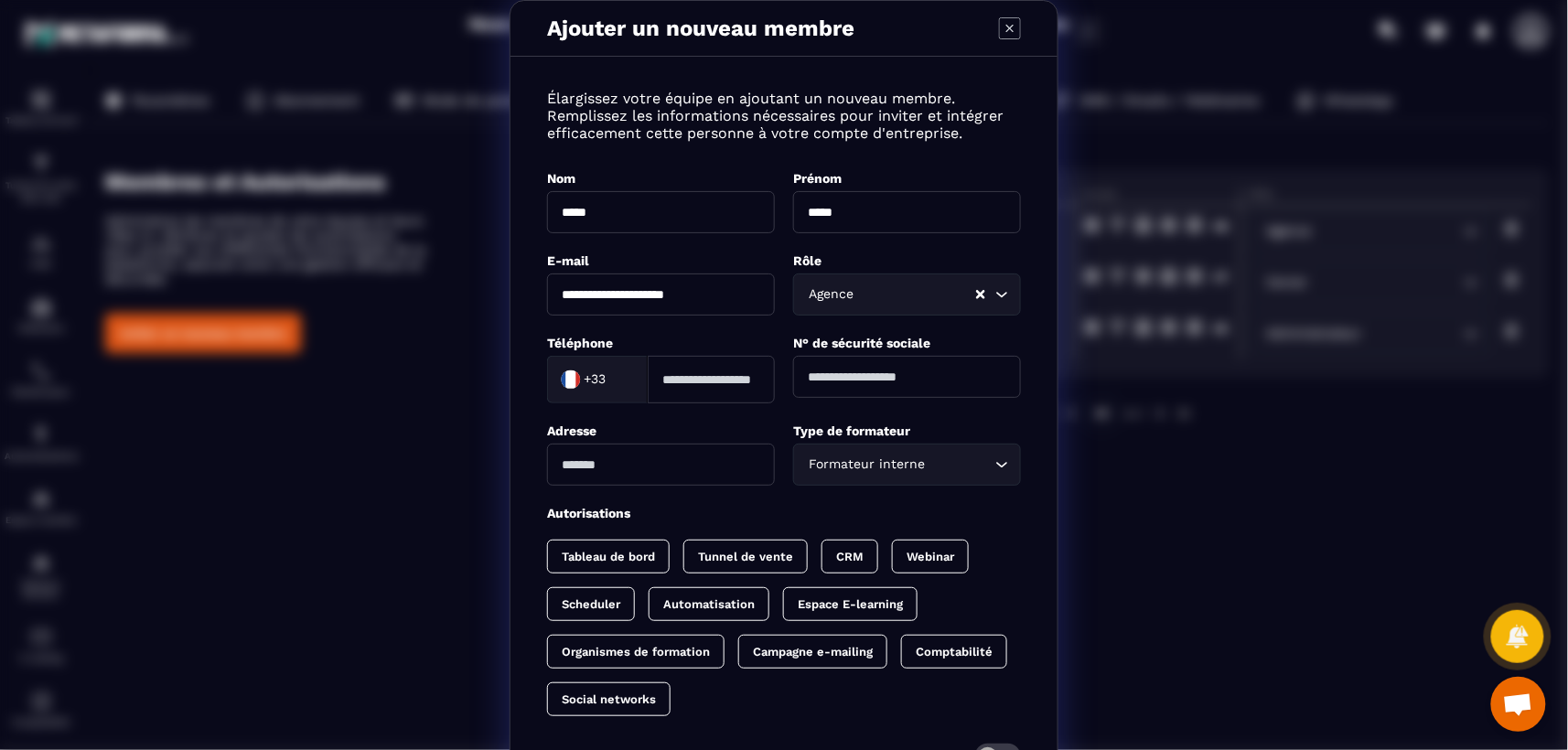
click at [993, 464] on icon "Search for option" at bounding box center [1002, 464] width 18 height 18
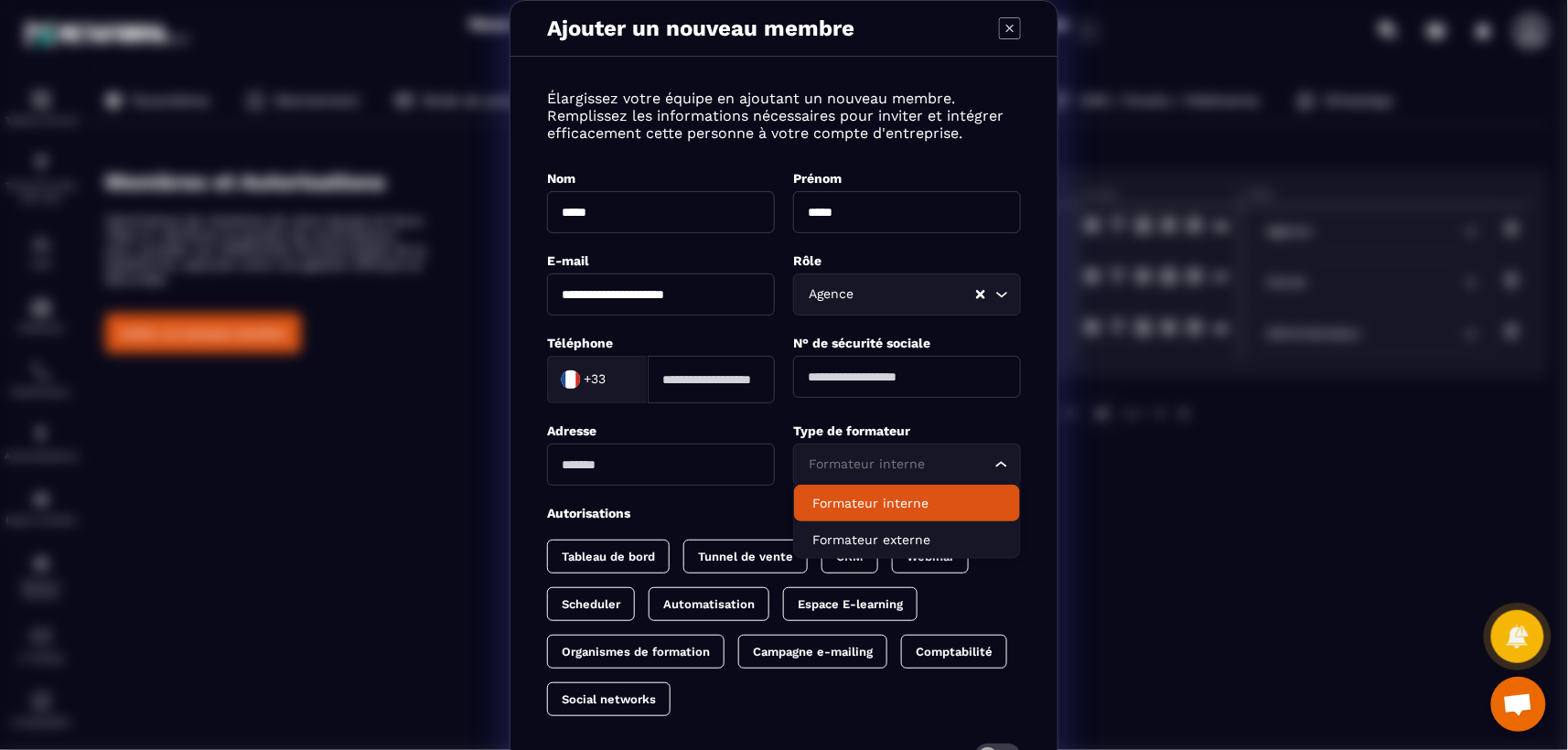
click at [749, 513] on div "Autorisations" at bounding box center [784, 513] width 474 height 17
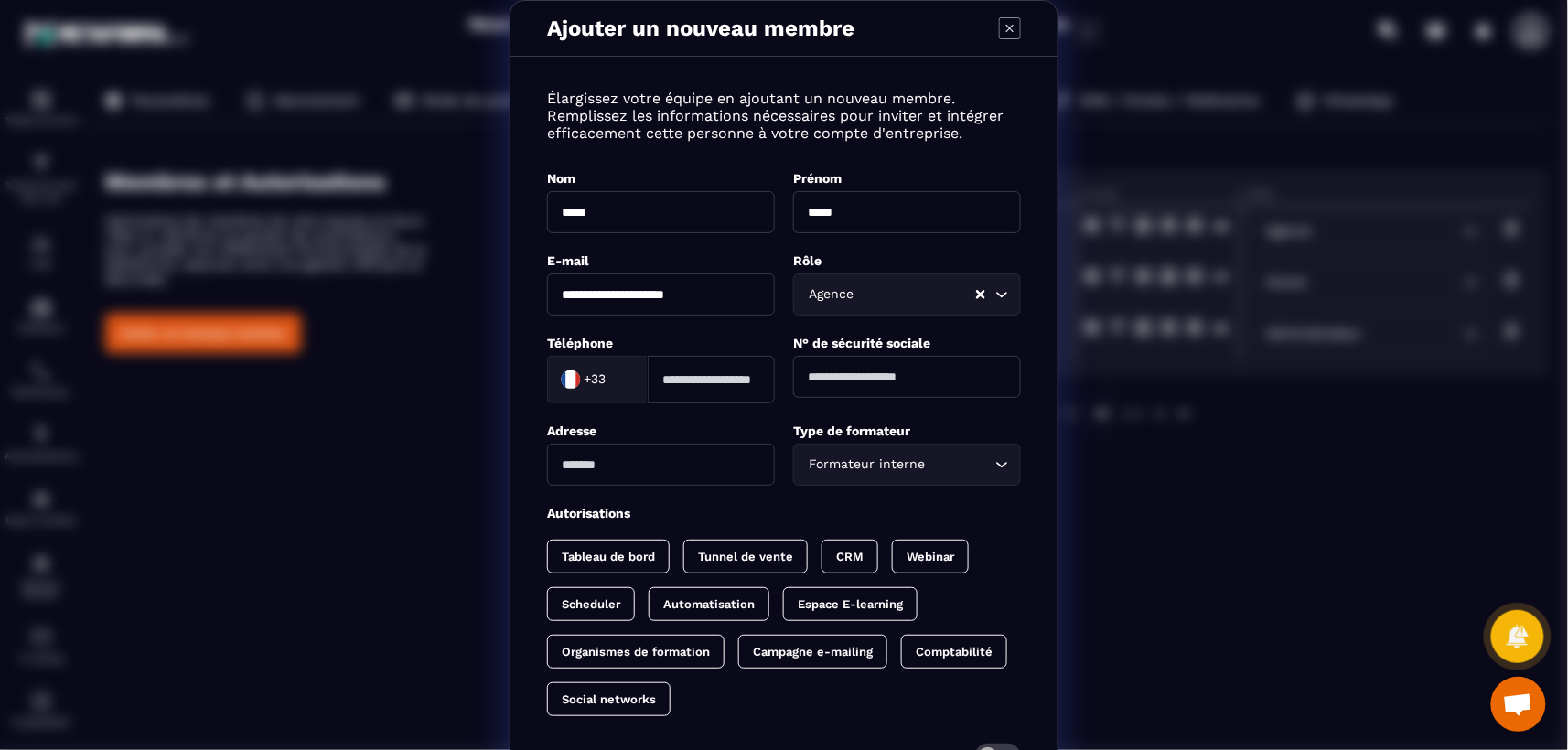
click at [858, 429] on label "Type de formateur" at bounding box center [851, 430] width 117 height 14
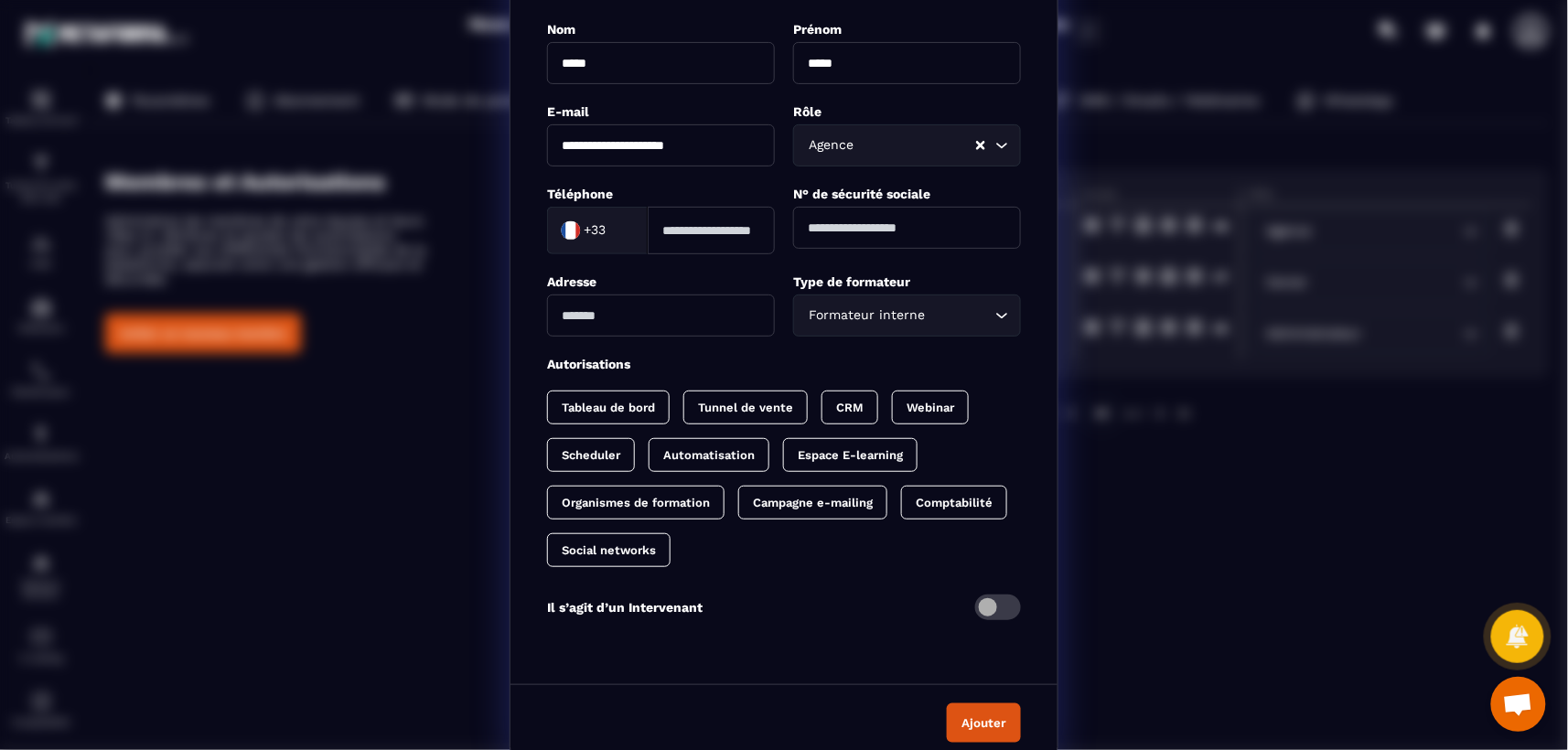
scroll to position [159, 0]
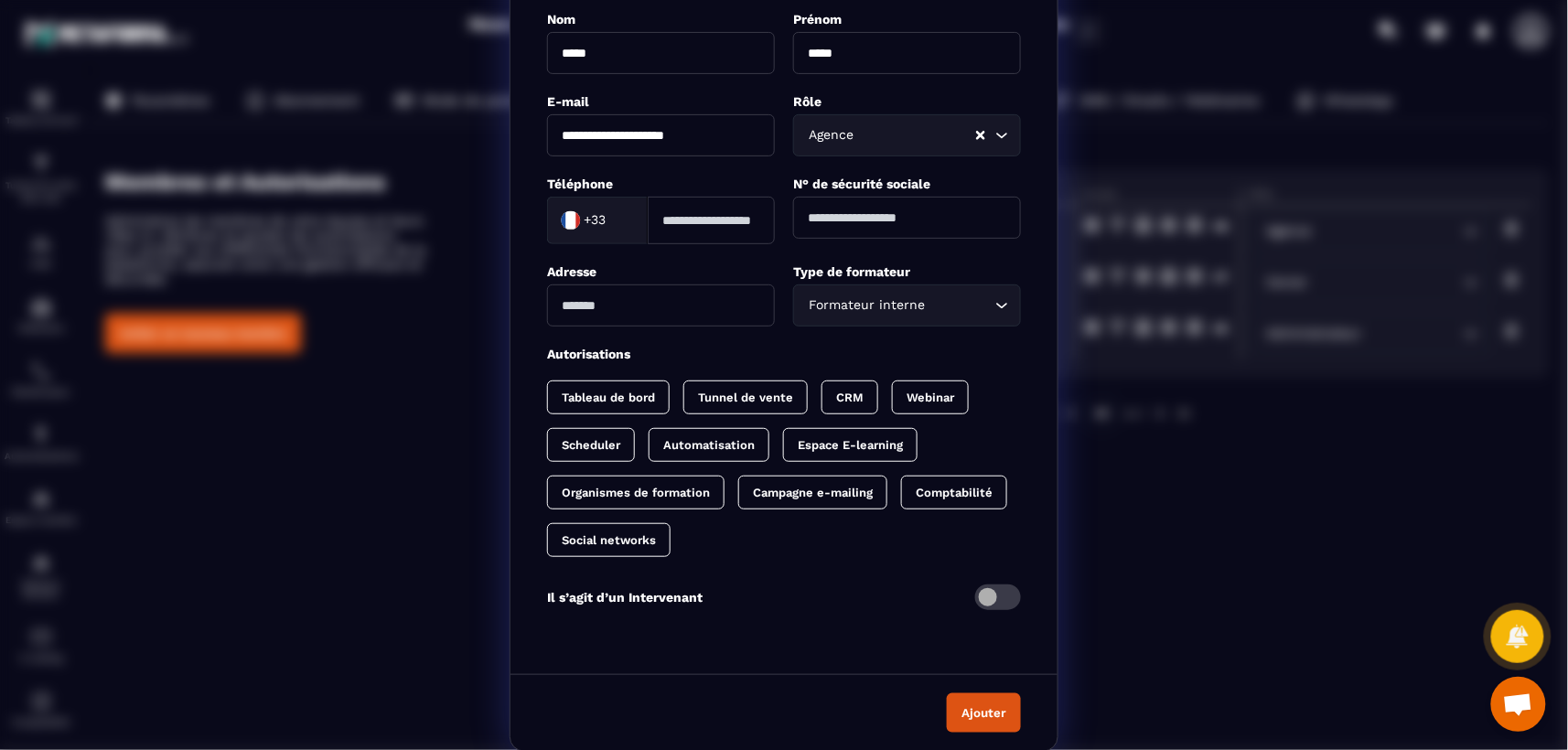
click at [975, 586] on span "Modal window" at bounding box center [998, 597] width 46 height 26
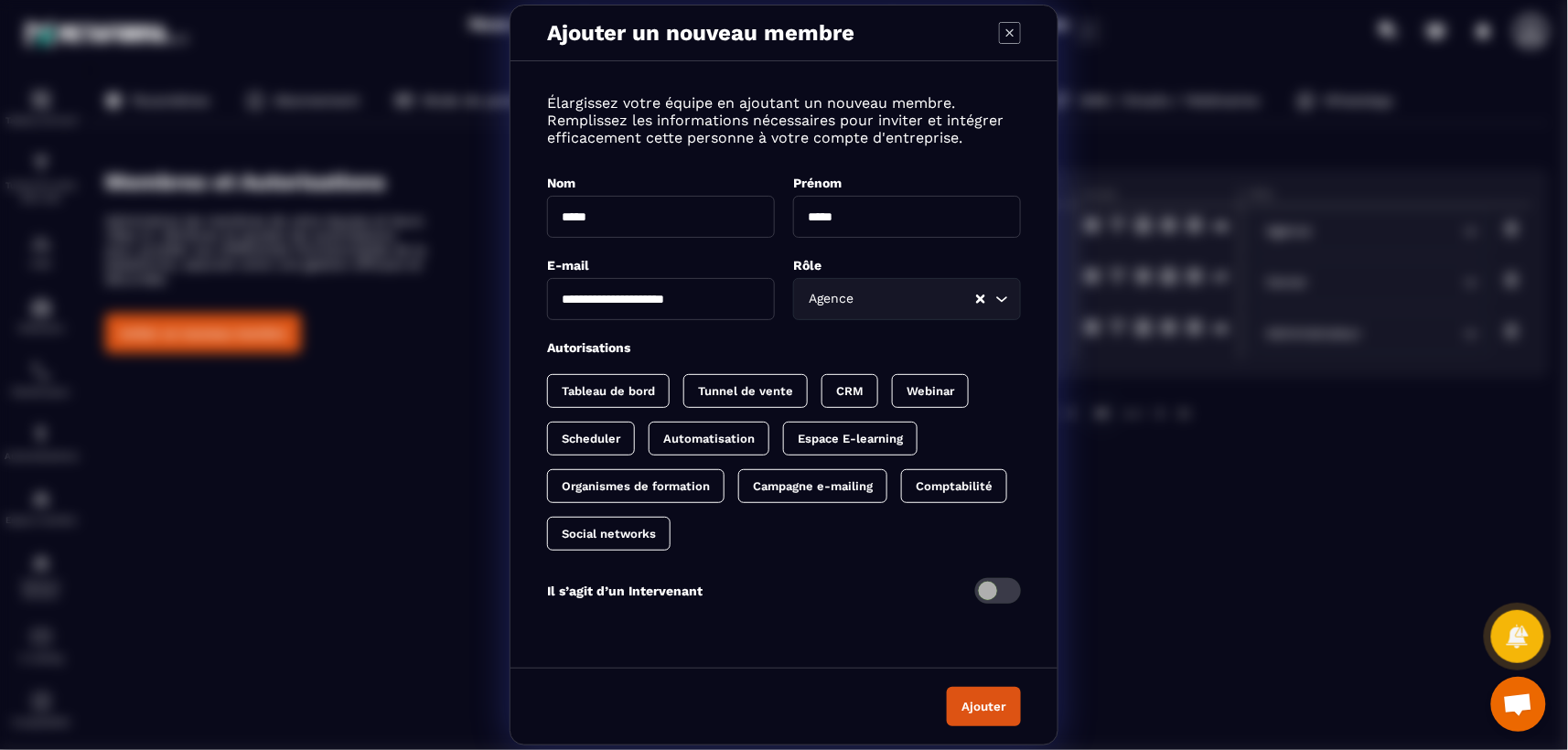
scroll to position [0, 0]
click at [833, 603] on div "**********" at bounding box center [784, 360] width 547 height 560
click at [984, 485] on p "Comptabilité" at bounding box center [954, 486] width 77 height 13
click at [603, 532] on p "Comptabilité" at bounding box center [619, 534] width 77 height 13
click at [759, 397] on div "Tunnel de vente" at bounding box center [745, 392] width 125 height 34
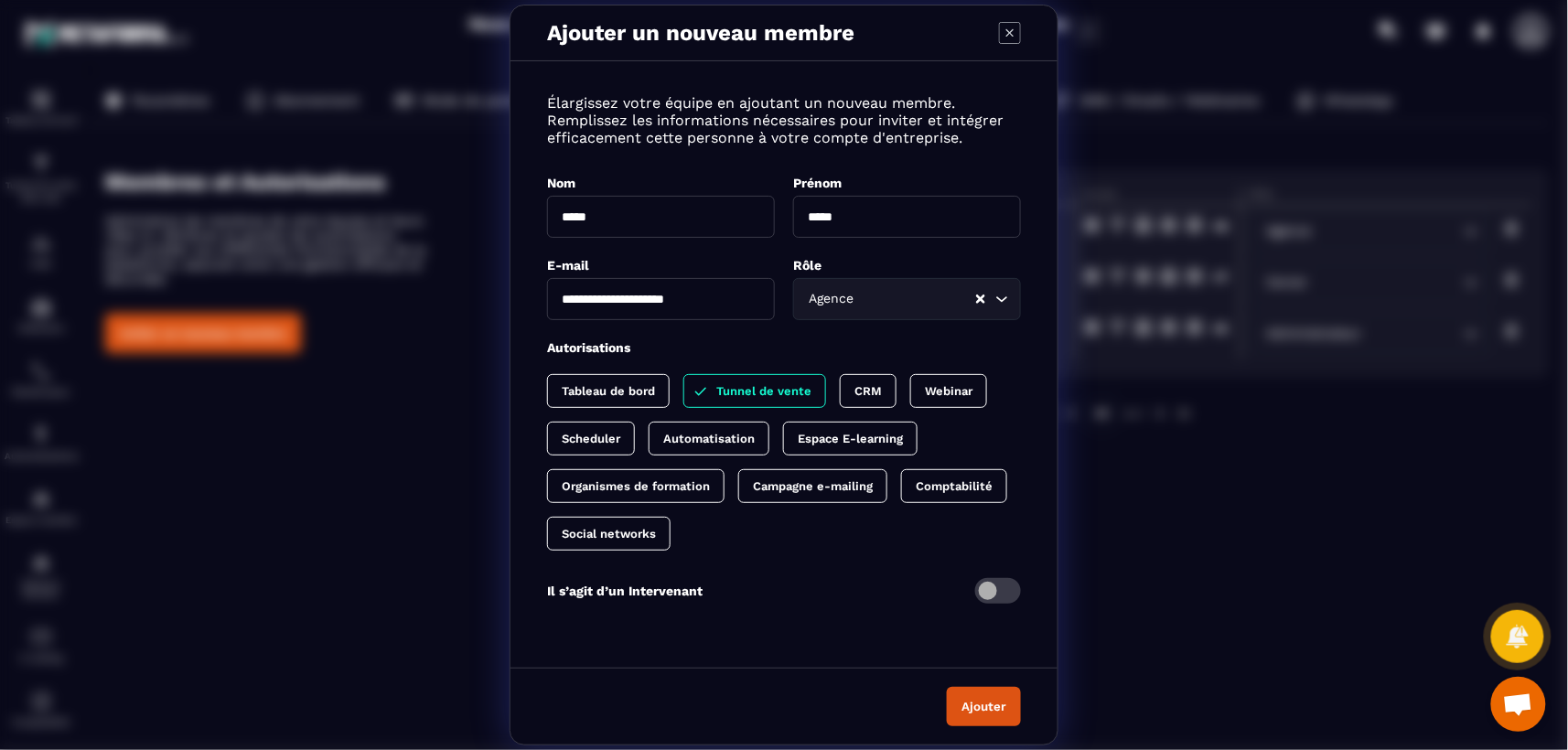
click at [863, 391] on p "CRM" at bounding box center [868, 391] width 28 height 13
click at [968, 386] on p "Webinar" at bounding box center [967, 391] width 48 height 13
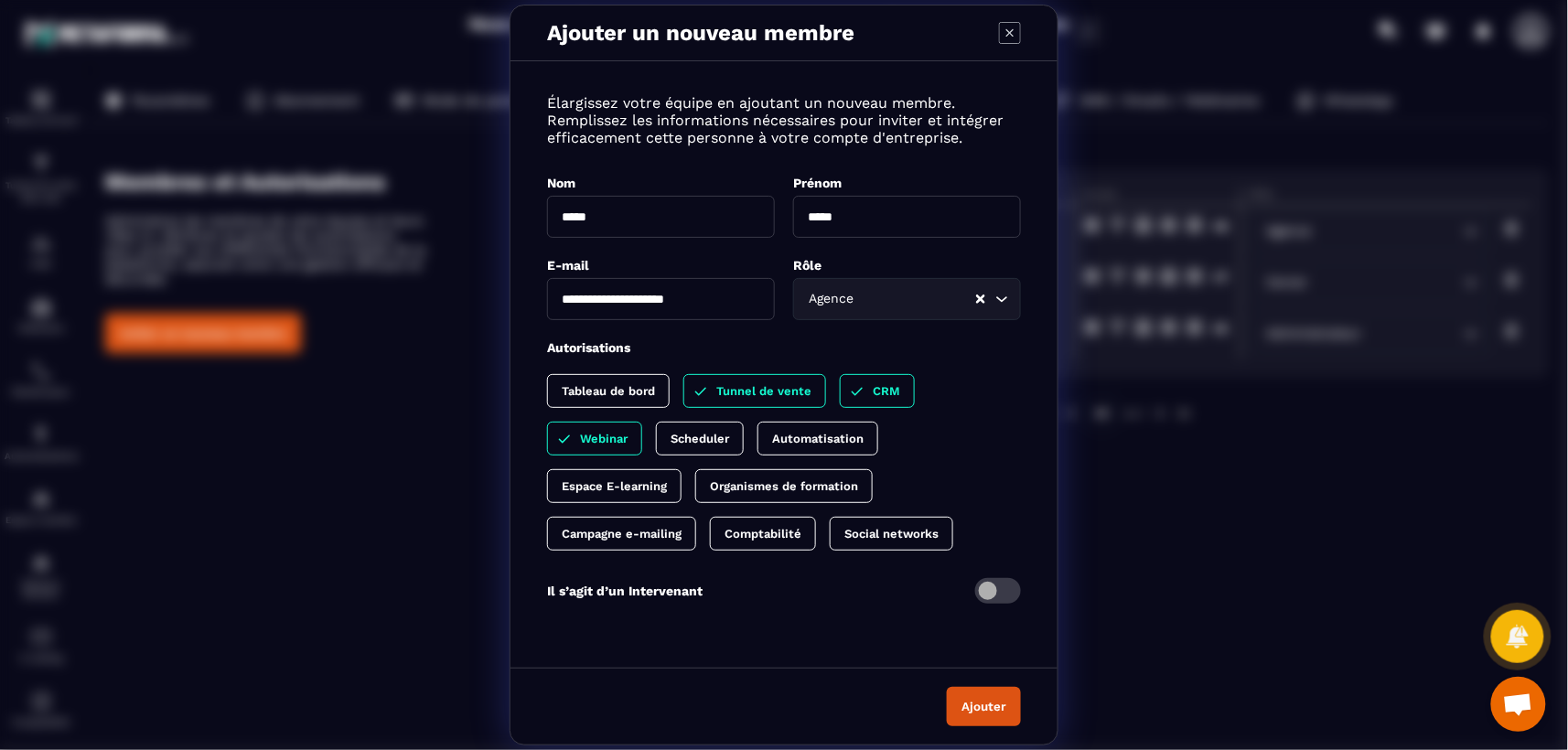
click at [589, 384] on p "Tableau de bord" at bounding box center [608, 391] width 93 height 13
click at [702, 438] on p "Scheduler" at bounding box center [700, 438] width 58 height 13
click at [831, 437] on p "Automatisation" at bounding box center [836, 438] width 92 height 13
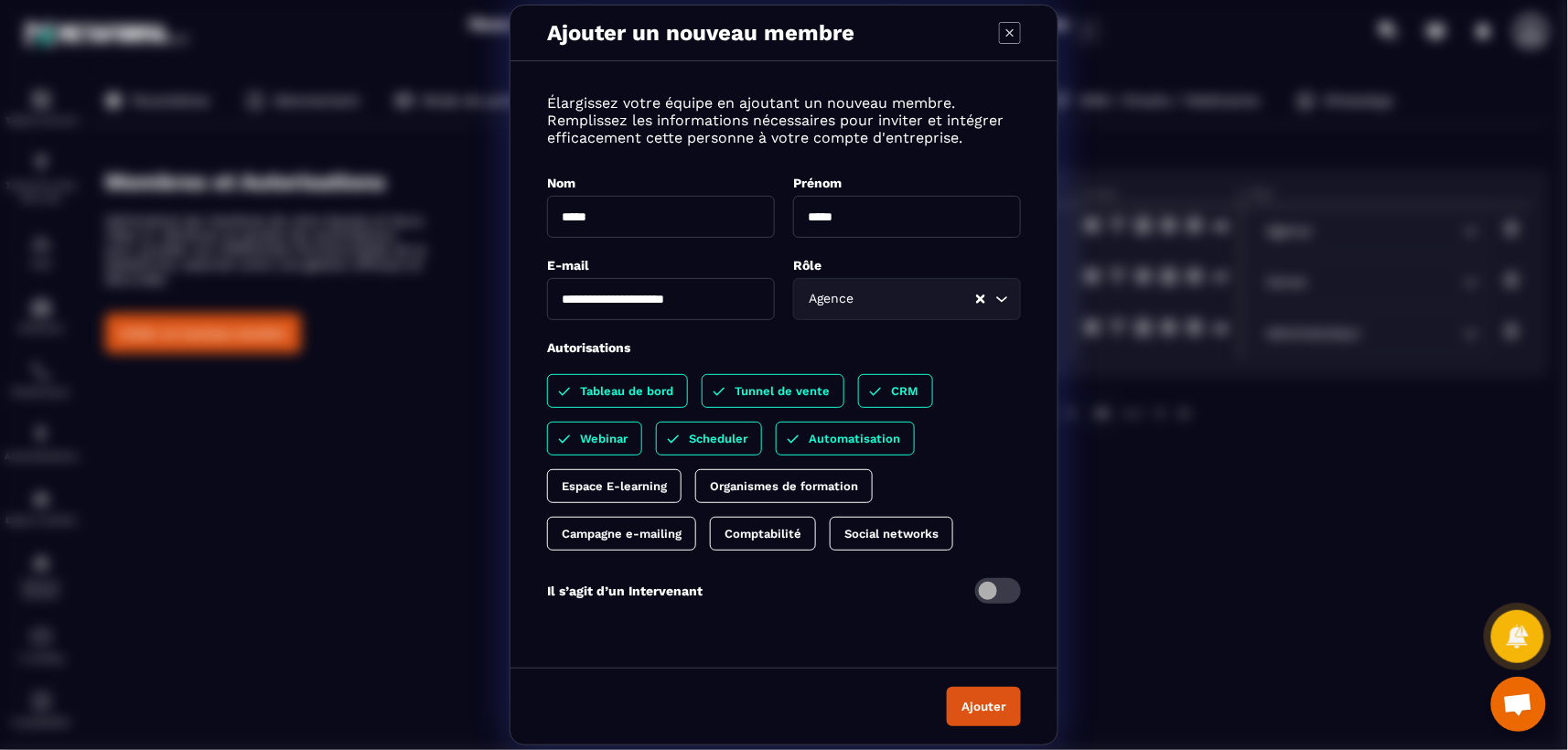
click at [612, 489] on p "Espace E-learning" at bounding box center [614, 486] width 105 height 13
click at [653, 532] on p "Campagne e-mailing" at bounding box center [621, 534] width 120 height 13
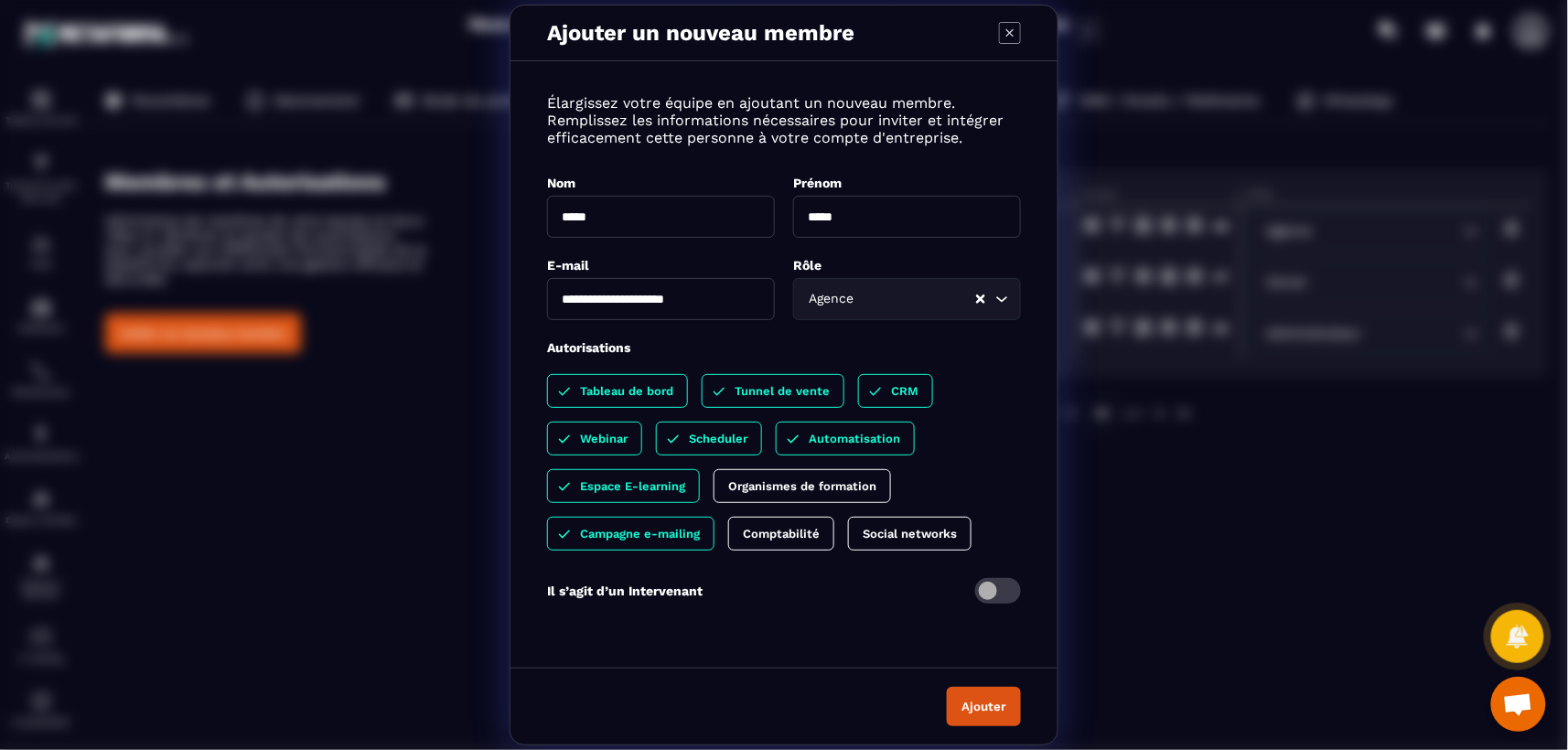
click at [985, 707] on button "Ajouter" at bounding box center [985, 706] width 74 height 39
